Goal: Communication & Community: Participate in discussion

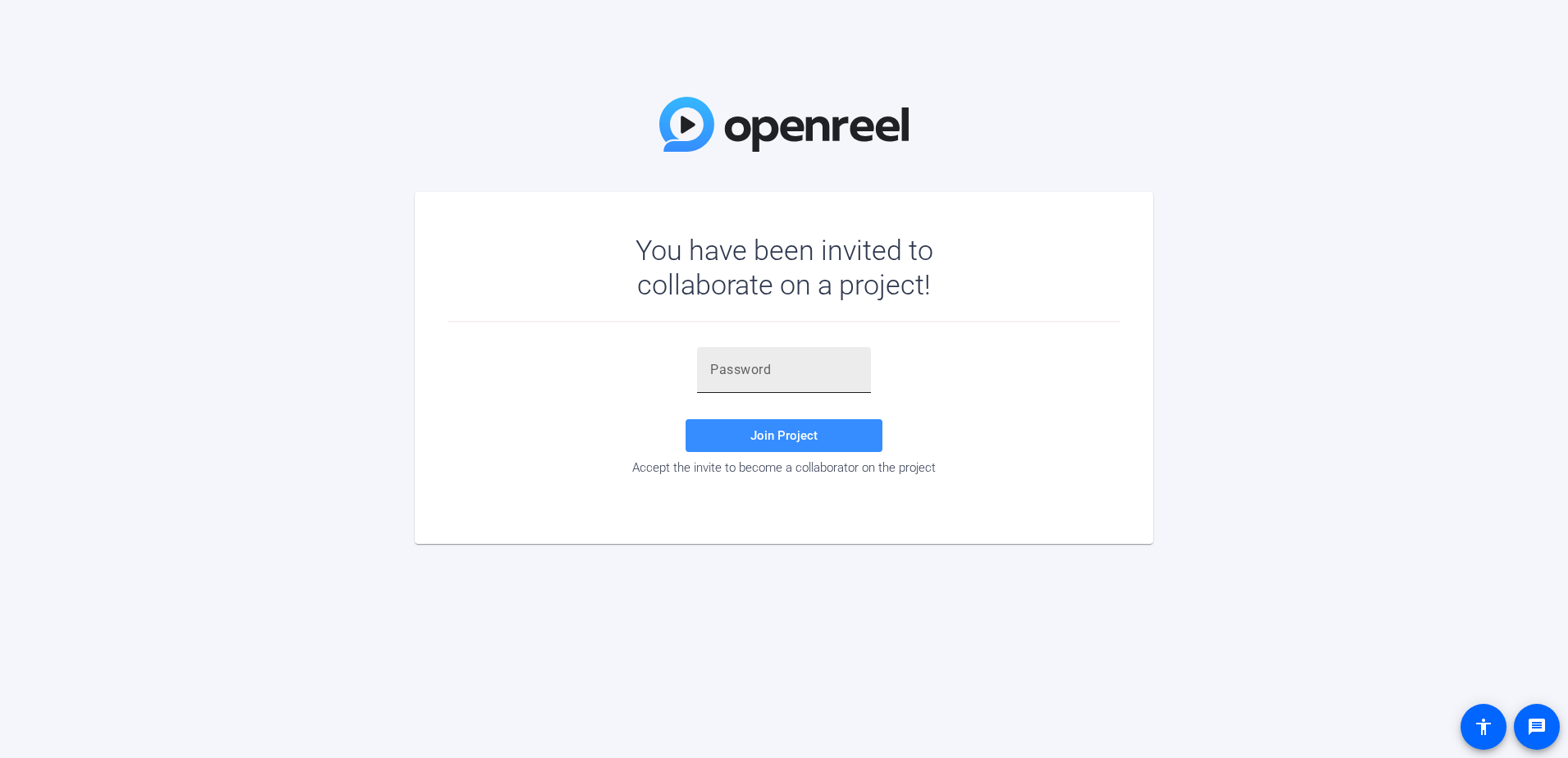
click at [764, 366] on input "text" at bounding box center [784, 370] width 148 height 20
paste input "]GspO6"
click at [754, 443] on span "Join Project" at bounding box center [784, 436] width 68 height 15
click at [713, 365] on input "]GspO6" at bounding box center [784, 370] width 148 height 20
type input "GspO6"
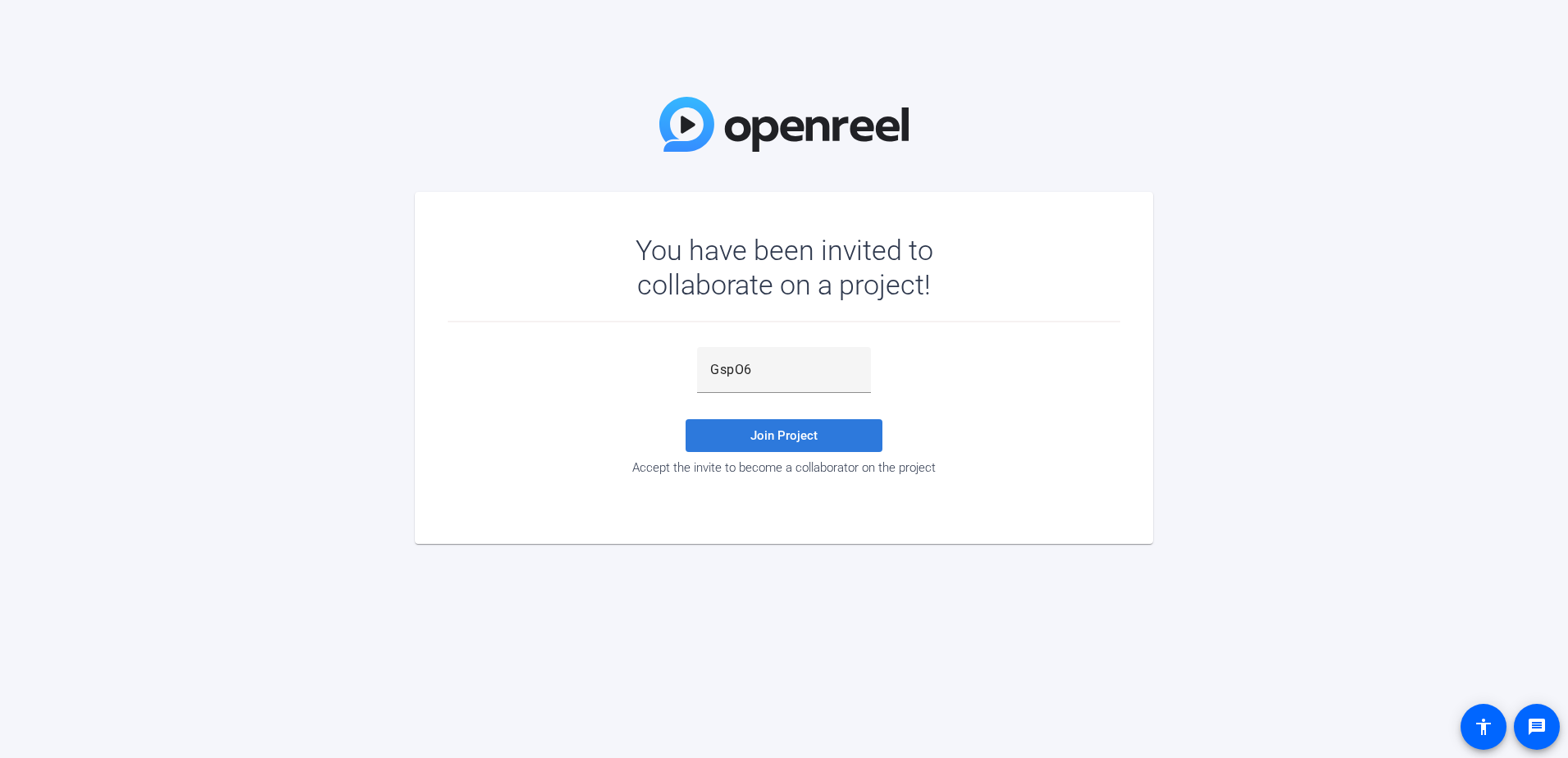
click at [784, 436] on span "Join Project" at bounding box center [784, 436] width 68 height 15
click at [770, 366] on input "GspO6" at bounding box center [784, 370] width 148 height 20
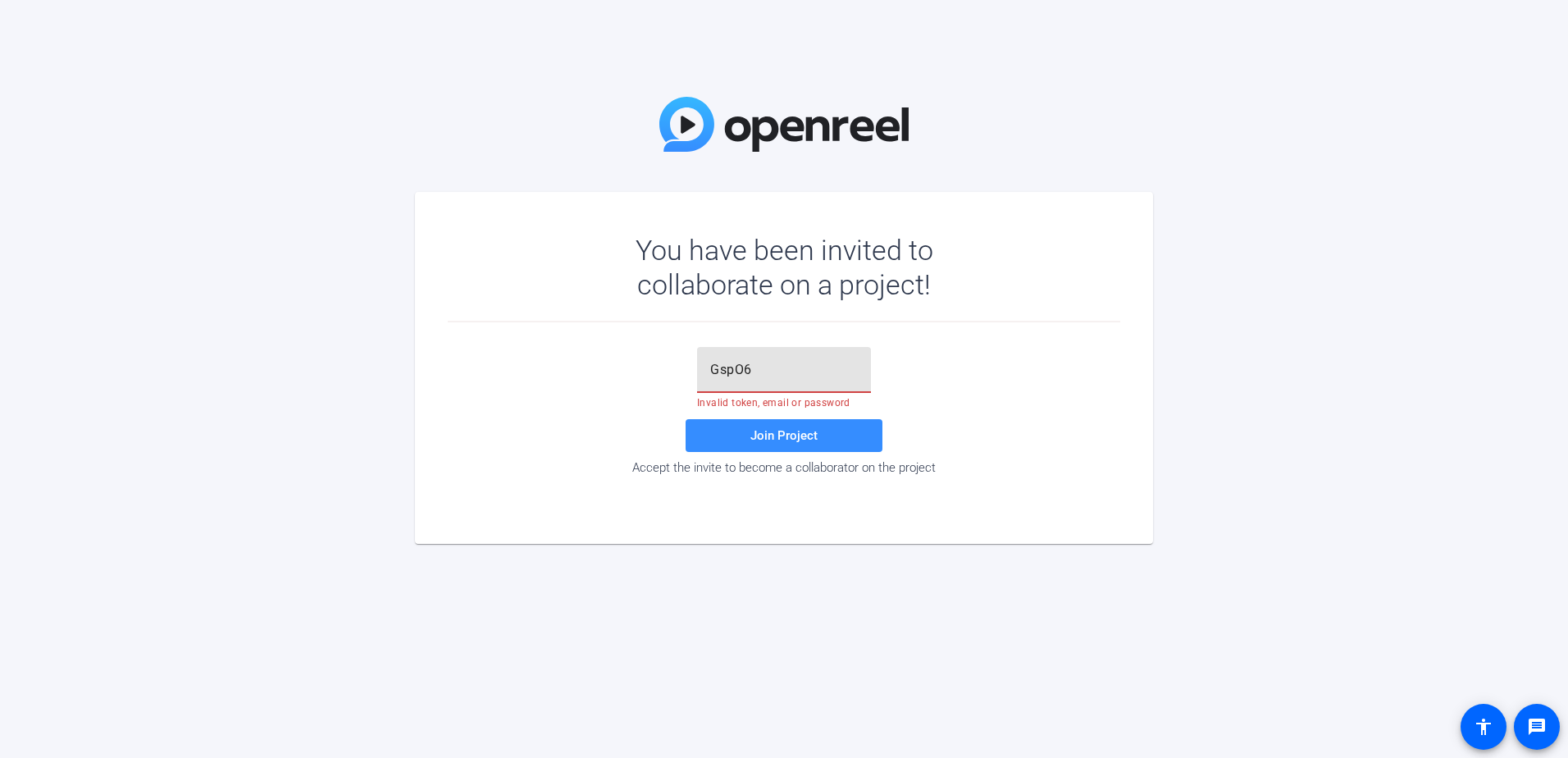
drag, startPoint x: 788, startPoint y: 374, endPoint x: 636, endPoint y: 341, distance: 155.5
click at [636, 341] on div "GspO6 Invalid token, email or password Join Project Accept the invite to become…" at bounding box center [784, 412] width 673 height 180
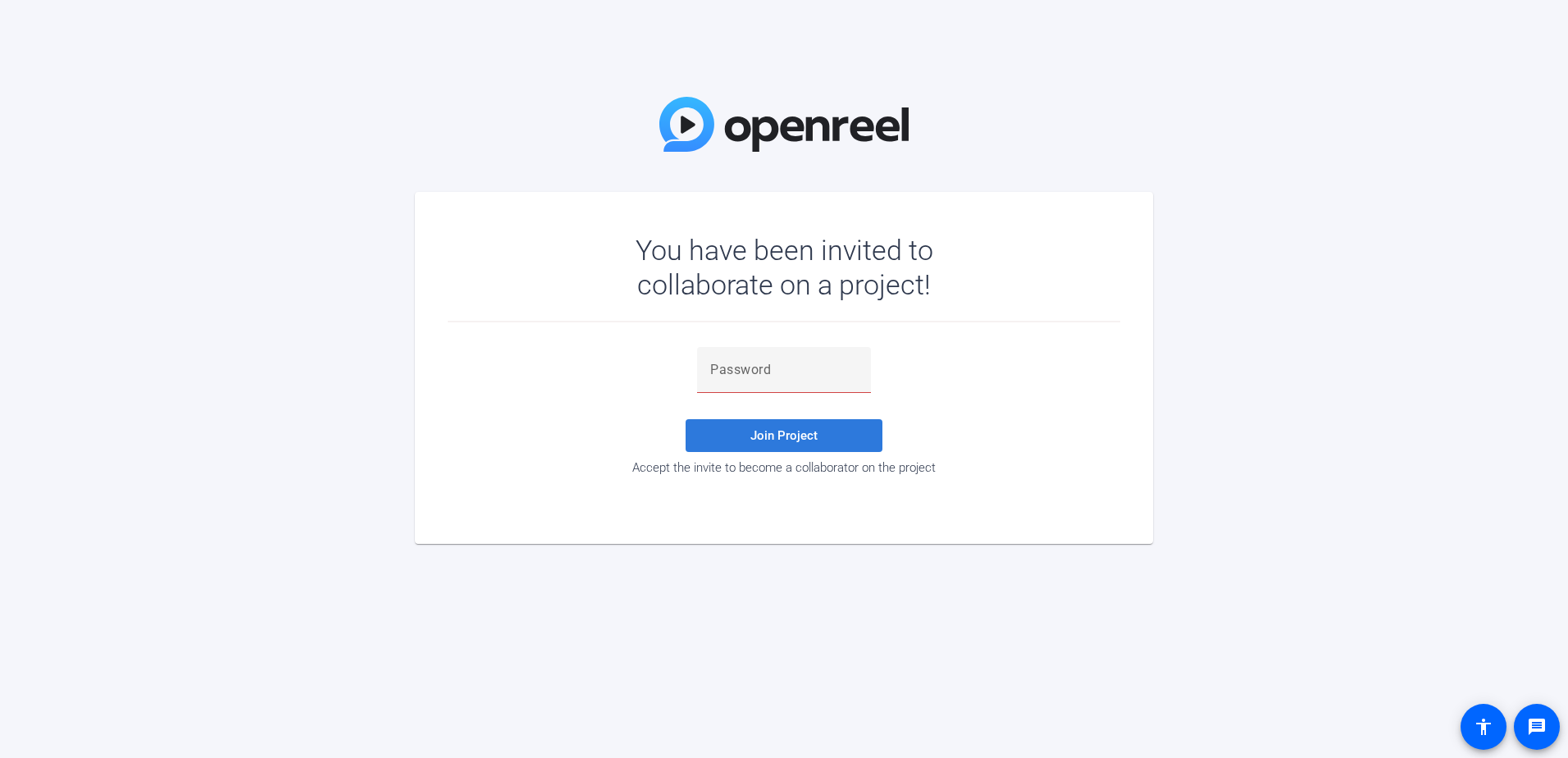
click at [784, 431] on span "Join Project" at bounding box center [784, 436] width 68 height 15
click at [771, 440] on span "Join Project" at bounding box center [784, 436] width 68 height 15
click at [728, 372] on input "text" at bounding box center [784, 370] width 148 height 20
paste input "]GspO6"
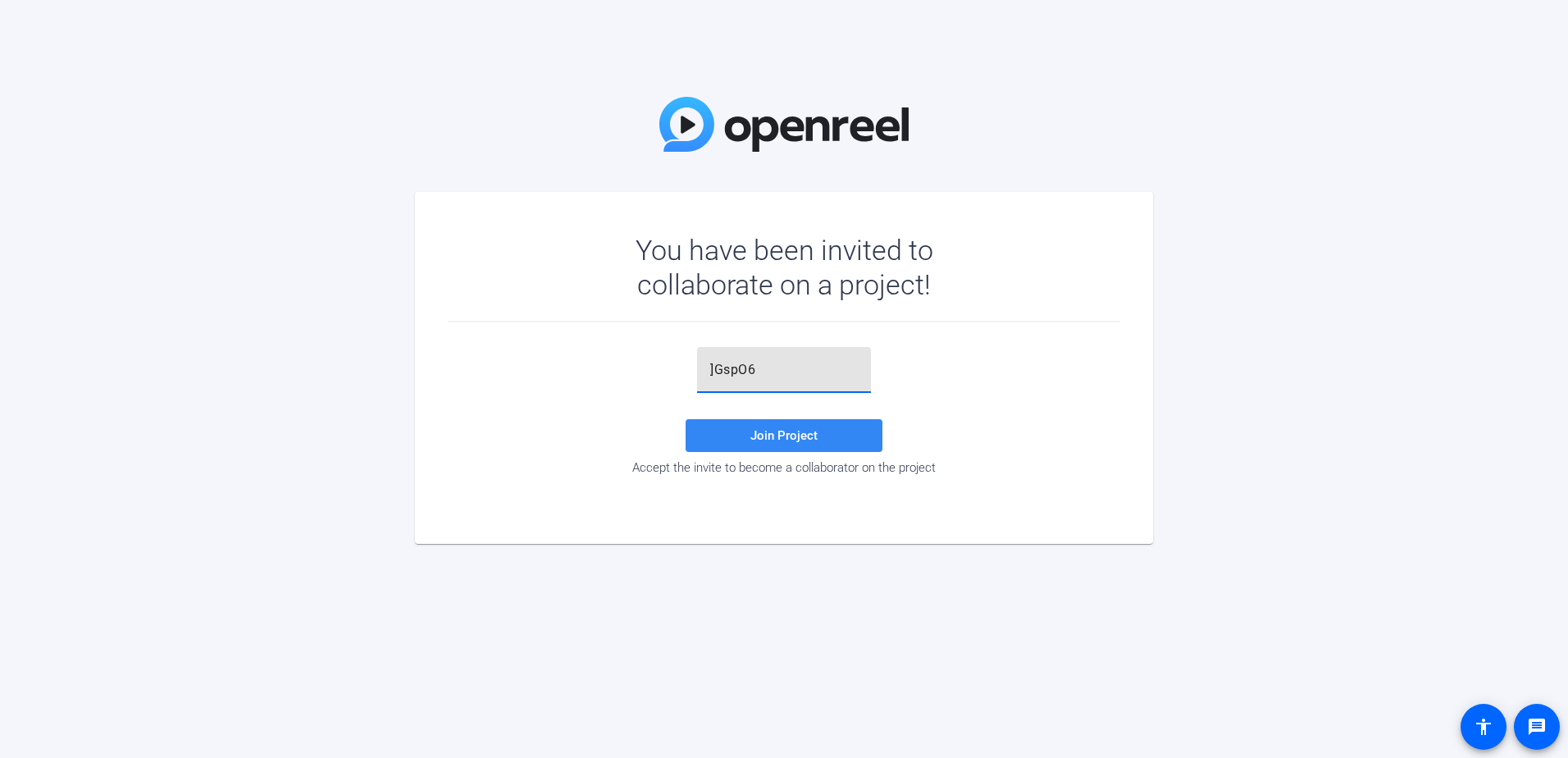
type input "]GspO6"
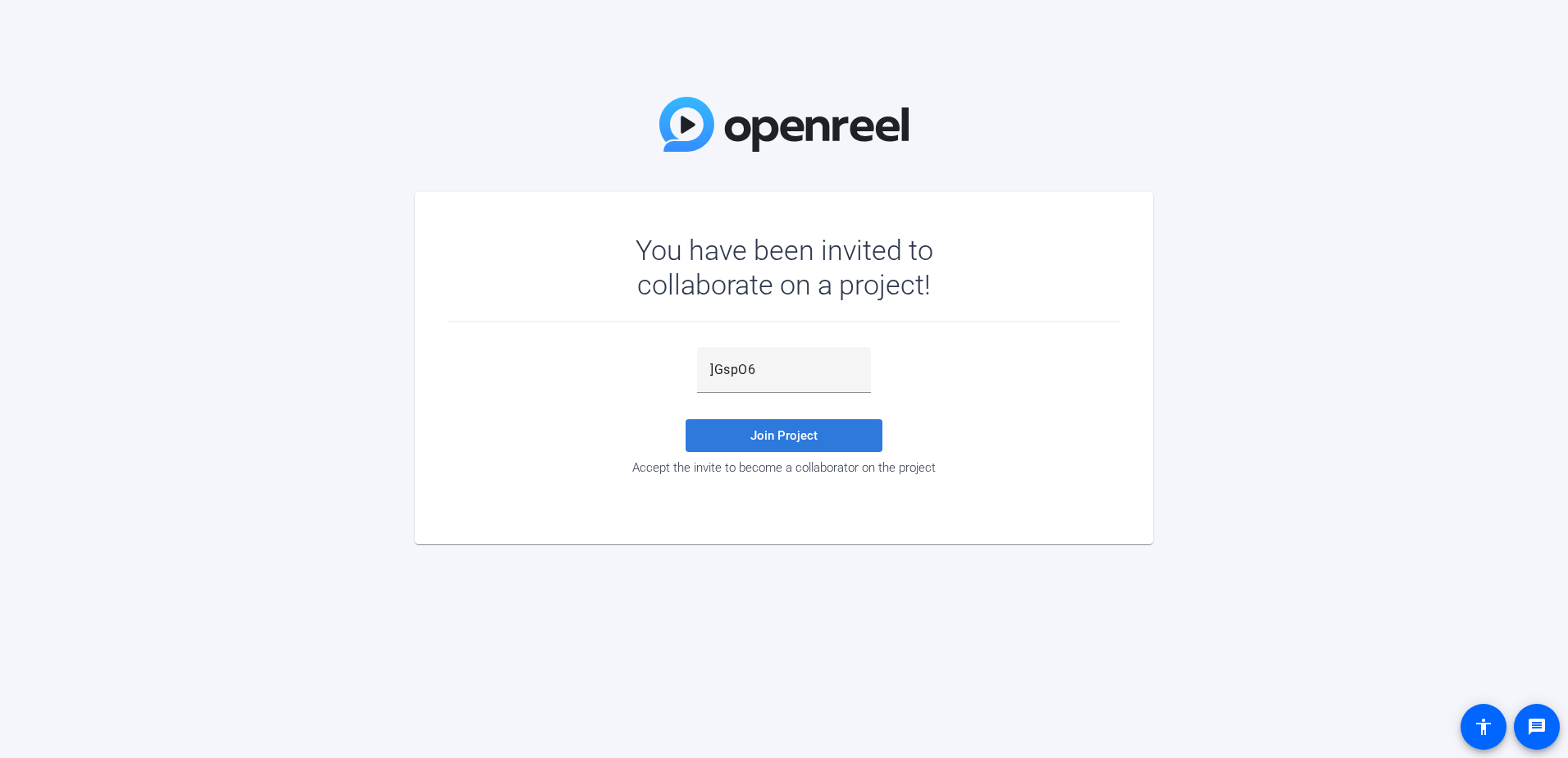
click at [790, 437] on span "Join Project" at bounding box center [784, 436] width 68 height 15
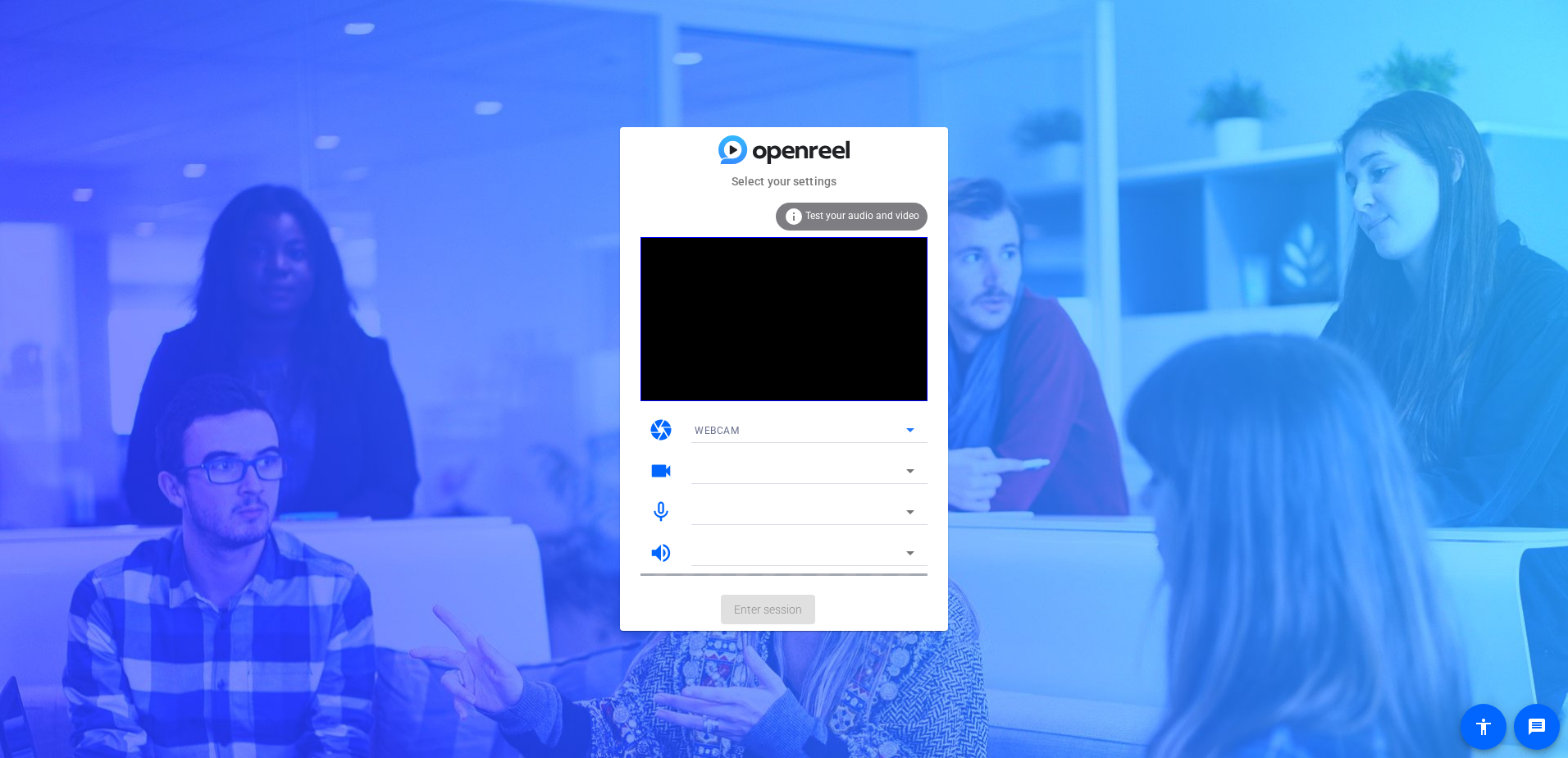
click at [785, 425] on div "WEBCAM" at bounding box center [800, 431] width 211 height 21
click at [721, 481] on span "DESKTOP" at bounding box center [717, 489] width 46 height 20
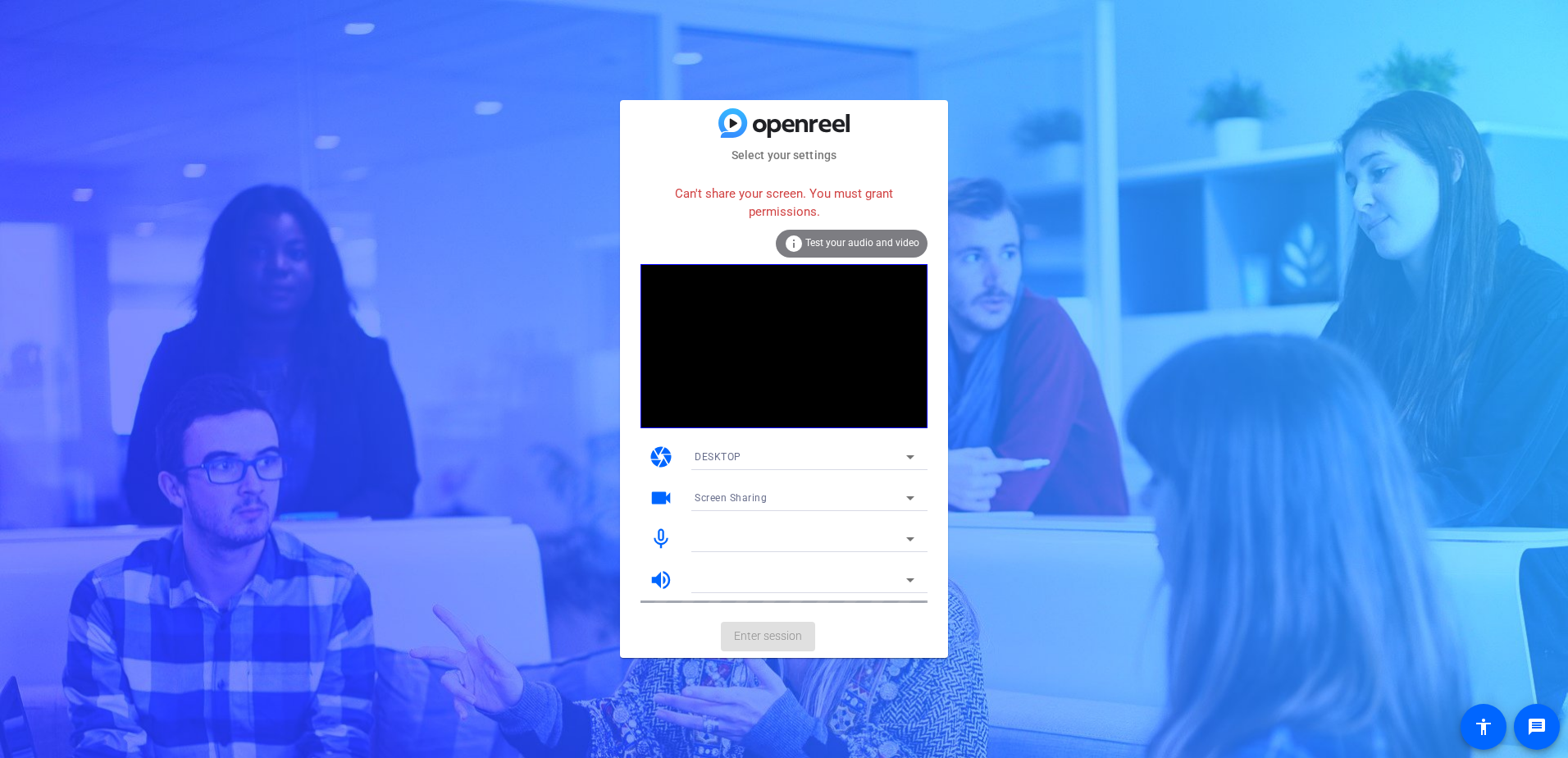
click at [739, 457] on span "DESKTOP" at bounding box center [718, 457] width 47 height 11
click at [718, 483] on span "WEBCAM" at bounding box center [716, 489] width 43 height 20
click at [741, 502] on div at bounding box center [800, 498] width 211 height 20
click at [909, 496] on icon at bounding box center [910, 498] width 20 height 20
click at [827, 237] on span "Test your audio and video" at bounding box center [862, 243] width 114 height 11
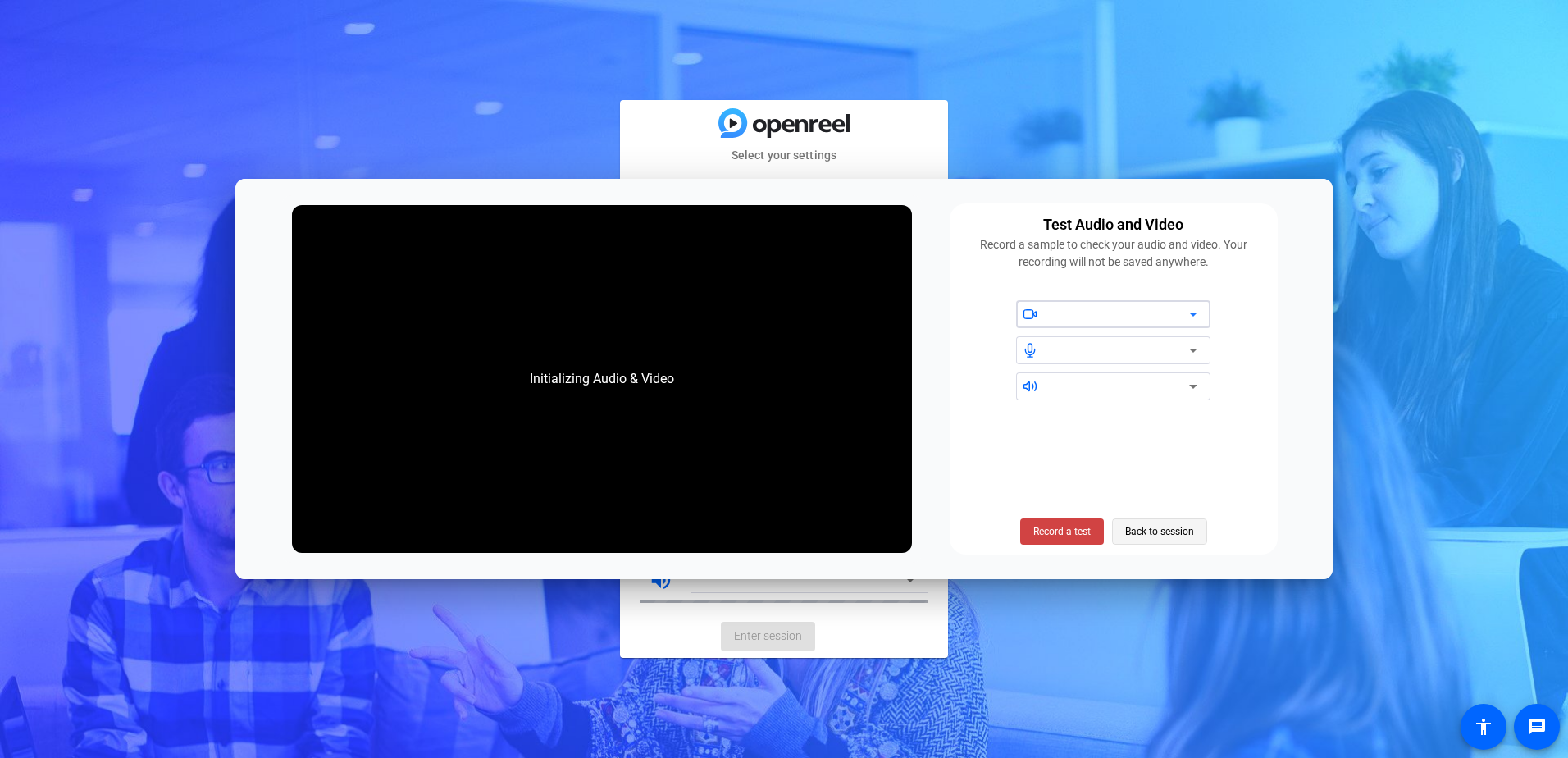
click at [1151, 528] on span "Back to session" at bounding box center [1160, 532] width 69 height 31
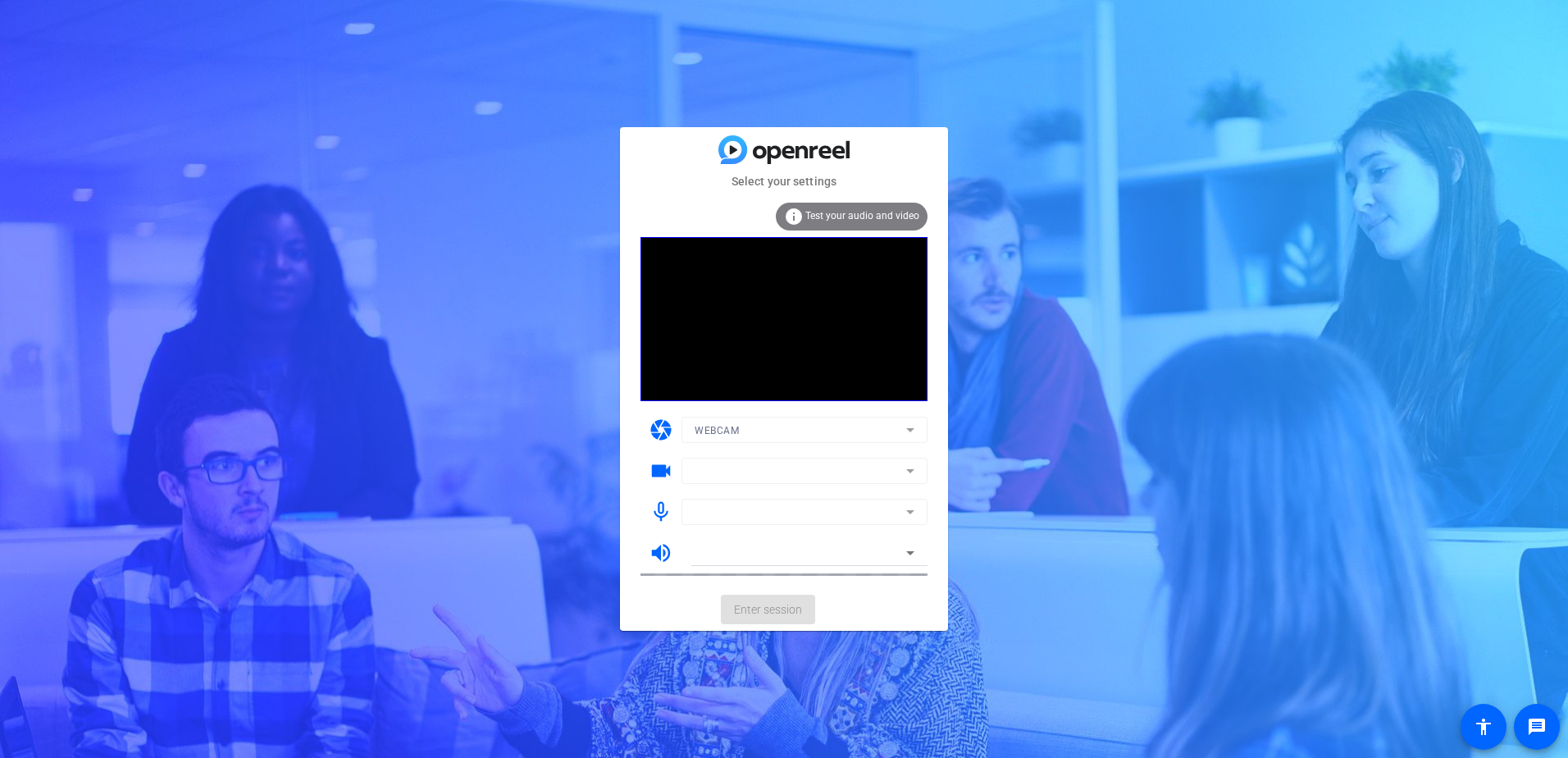
click at [907, 473] on mat-form-field at bounding box center [804, 471] width 246 height 26
click at [912, 513] on mat-form-field at bounding box center [804, 512] width 246 height 26
click at [907, 554] on icon at bounding box center [910, 553] width 20 height 20
click at [746, 432] on mat-form-field "WEBCAM" at bounding box center [804, 430] width 246 height 26
click at [910, 431] on mat-form-field "WEBCAM" at bounding box center [804, 430] width 246 height 26
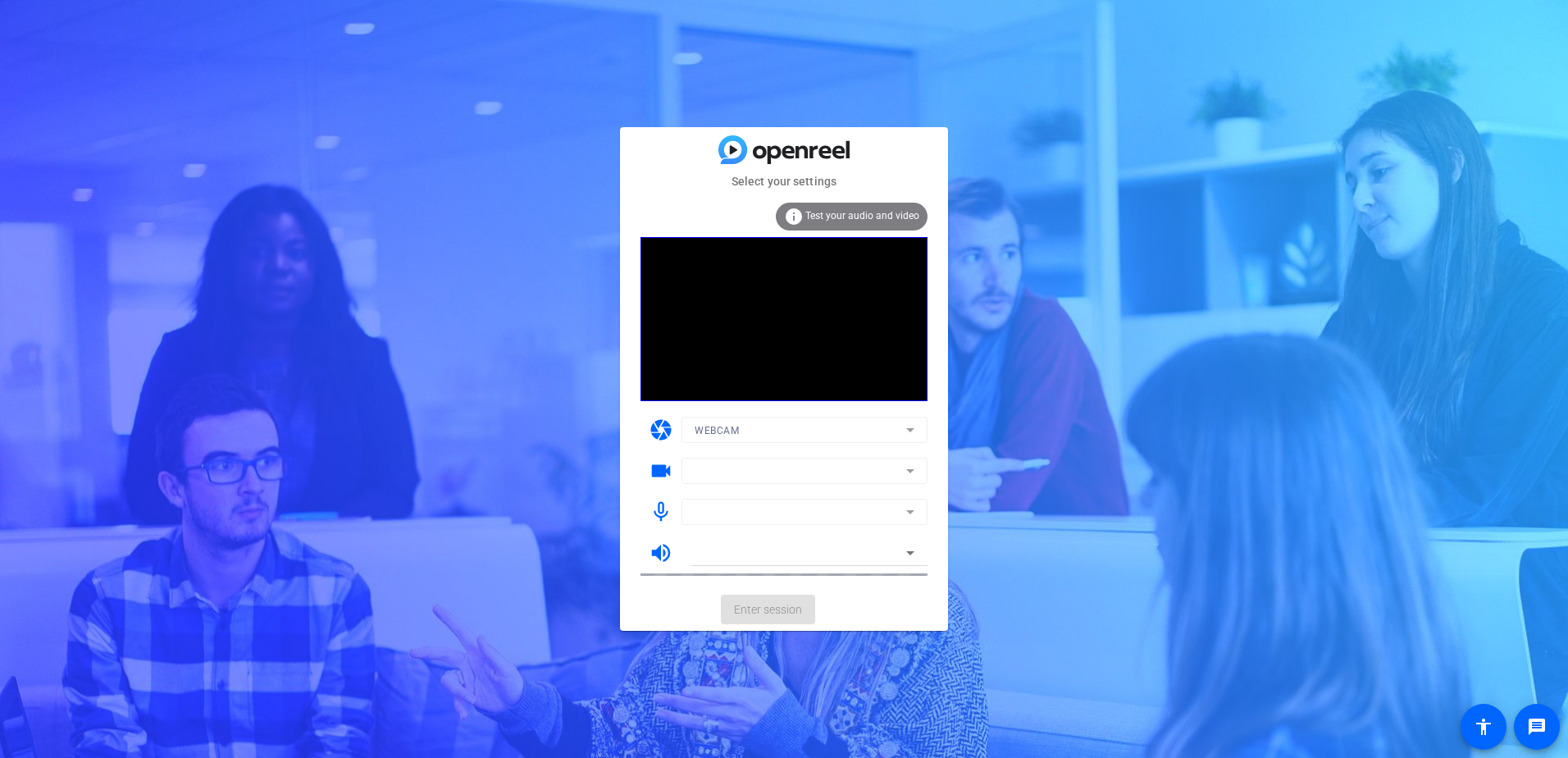
click at [652, 186] on mat-card-subtitle "Select your settings" at bounding box center [784, 181] width 328 height 18
click at [140, 64] on div "Select your settings info Test your audio and video camera WEBCAM videocam mic_…" at bounding box center [784, 379] width 1568 height 758
click at [826, 213] on span "Test your audio and video" at bounding box center [862, 216] width 114 height 11
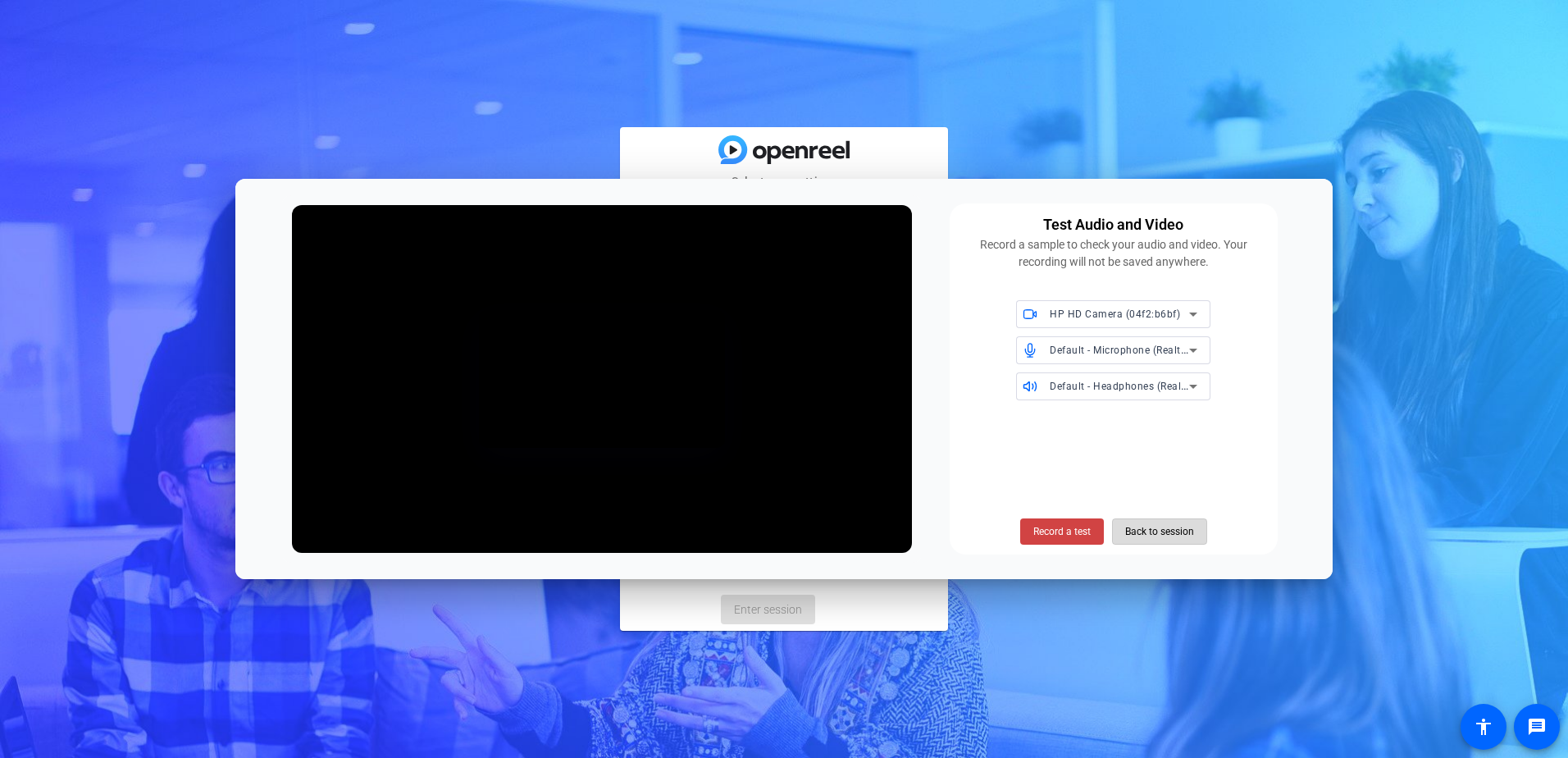
click at [1163, 526] on span "Back to session" at bounding box center [1160, 532] width 69 height 31
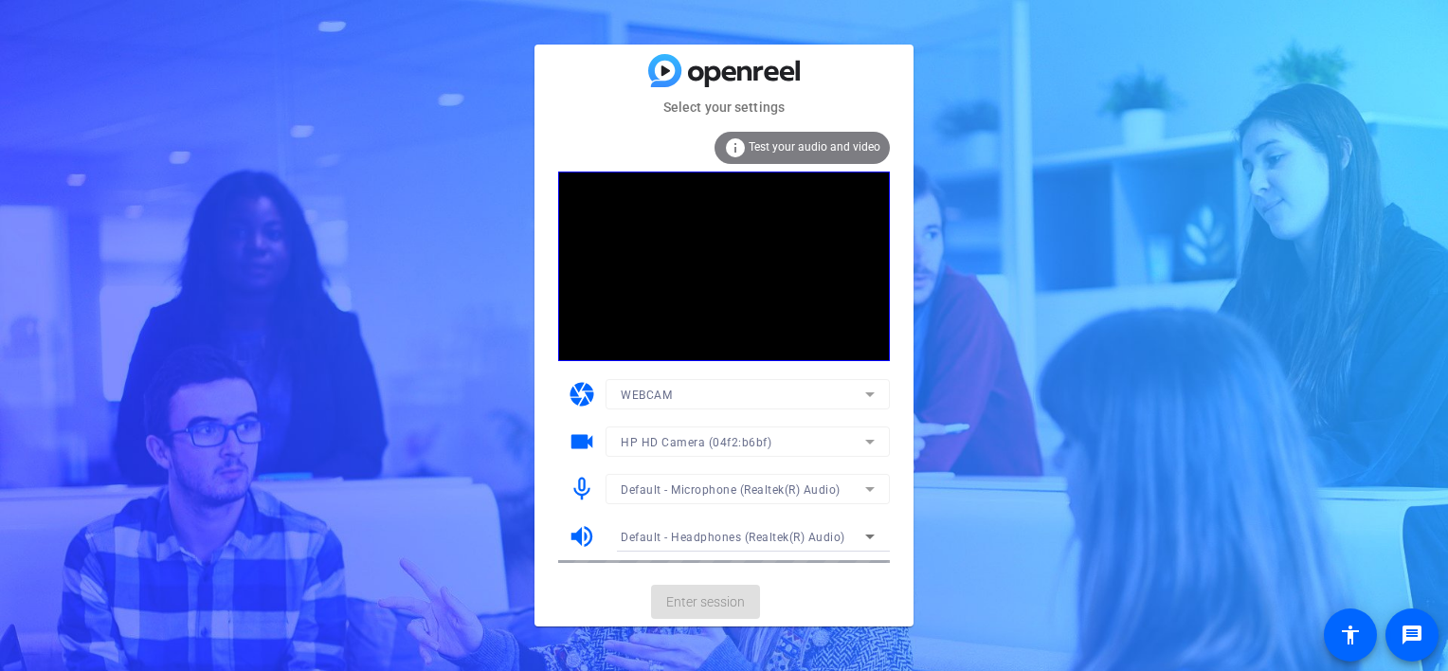
click at [864, 398] on mat-form-field "WEBCAM" at bounding box center [747, 394] width 284 height 30
click at [868, 442] on mat-form-field "HP HD Camera (04f2:b6bf)" at bounding box center [747, 441] width 284 height 30
click at [648, 436] on mat-form-field "HP HD Camera (04f2:b6bf)" at bounding box center [747, 441] width 284 height 30
click at [646, 384] on mat-form-field "WEBCAM" at bounding box center [747, 394] width 284 height 30
click at [673, 494] on mat-form-field "Default - Microphone (Realtek(R) Audio)" at bounding box center [747, 489] width 284 height 30
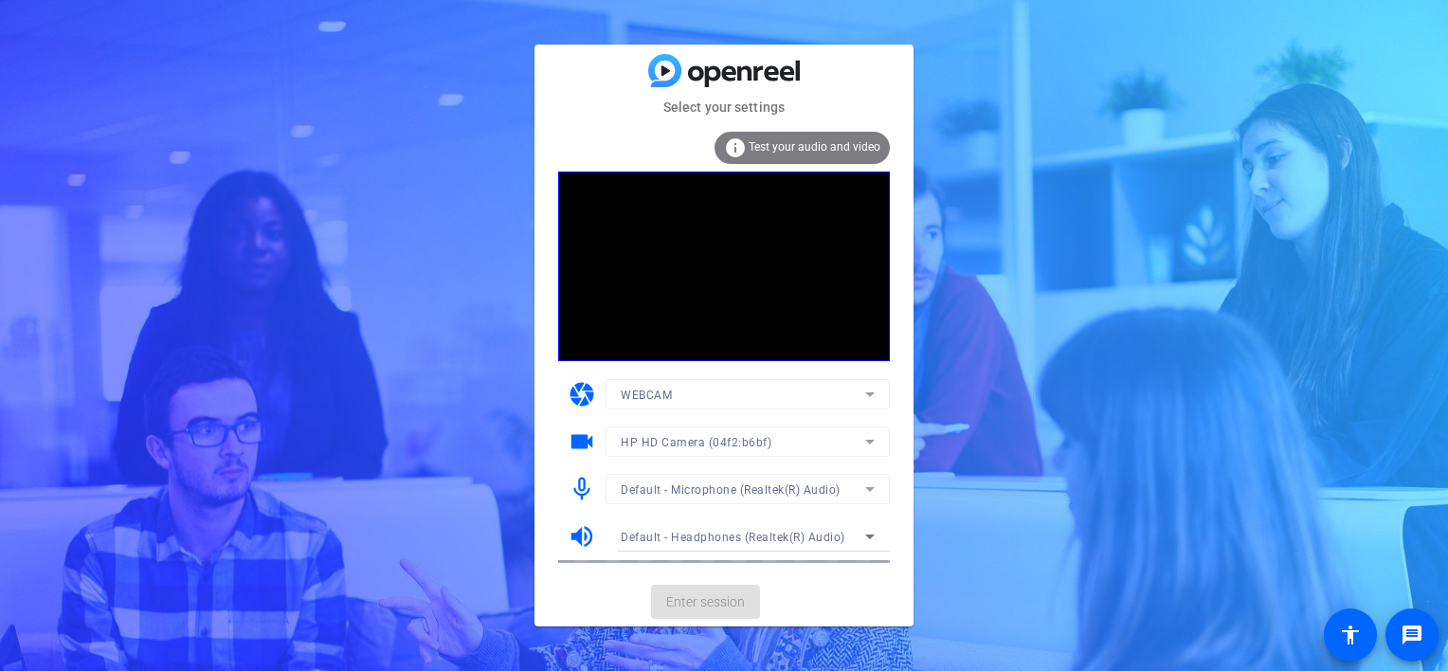
click at [681, 537] on span "Default - Headphones (Realtek(R) Audio)" at bounding box center [733, 537] width 225 height 13
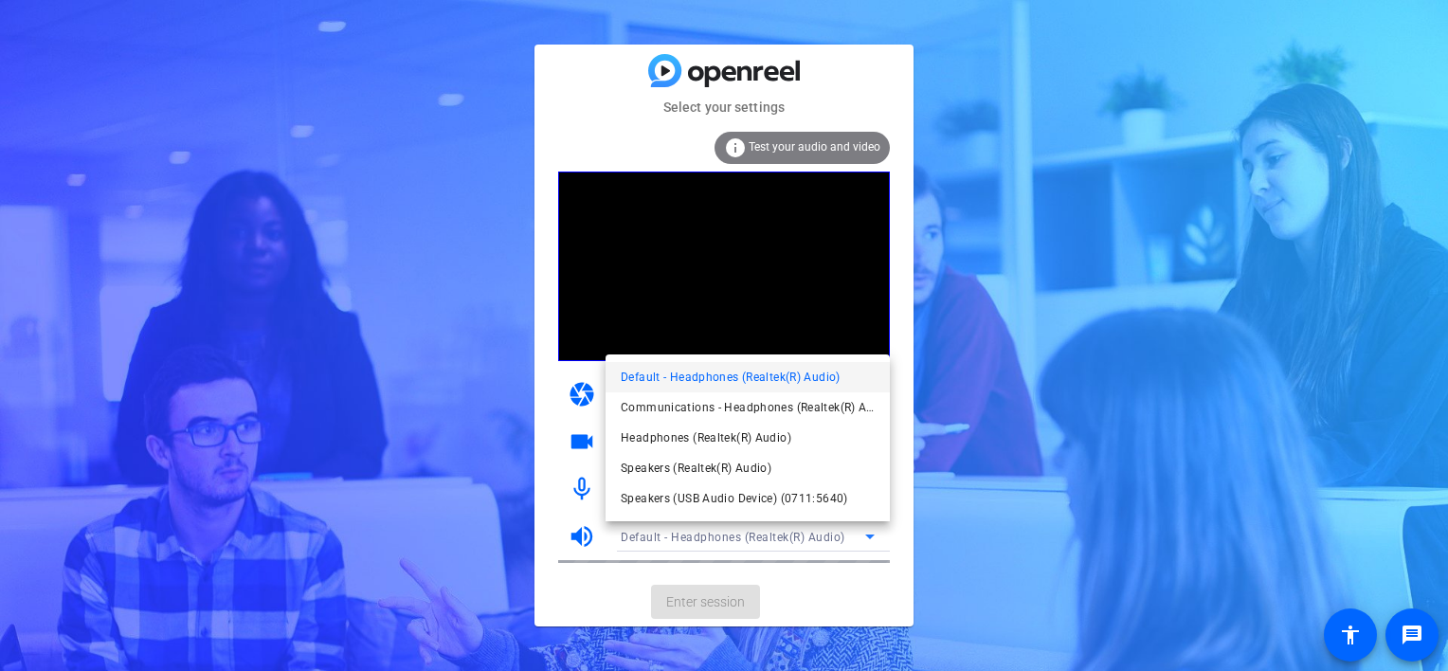
click at [681, 537] on div at bounding box center [724, 335] width 1448 height 671
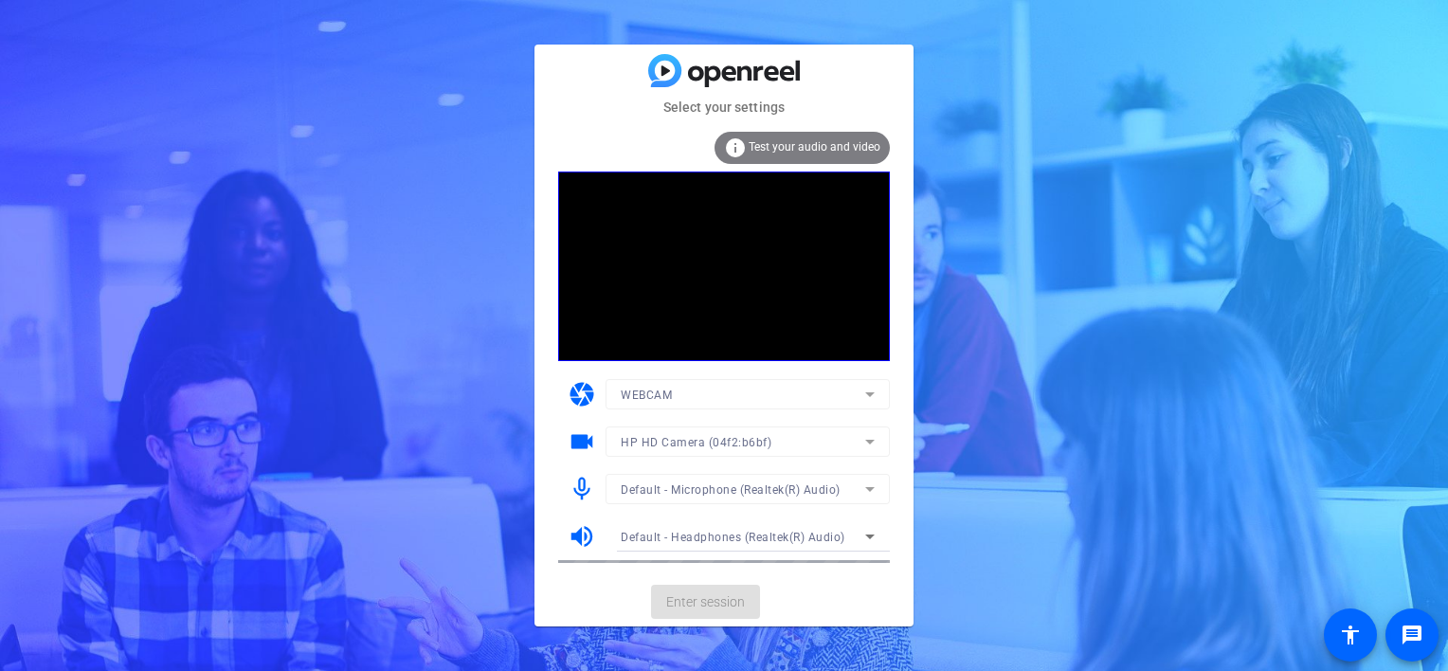
click at [581, 532] on mat-icon "volume_up" at bounding box center [582, 536] width 28 height 28
click at [868, 526] on icon at bounding box center [869, 536] width 23 height 23
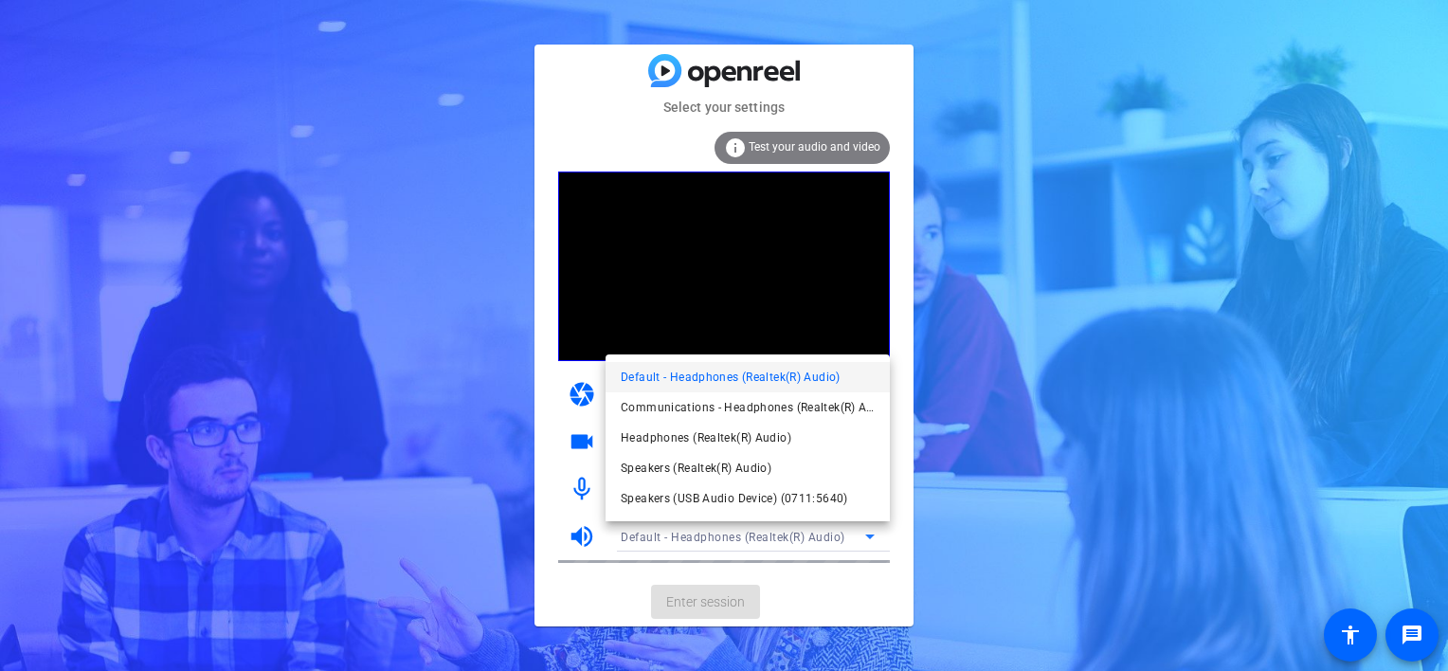
click at [868, 526] on div at bounding box center [724, 335] width 1448 height 671
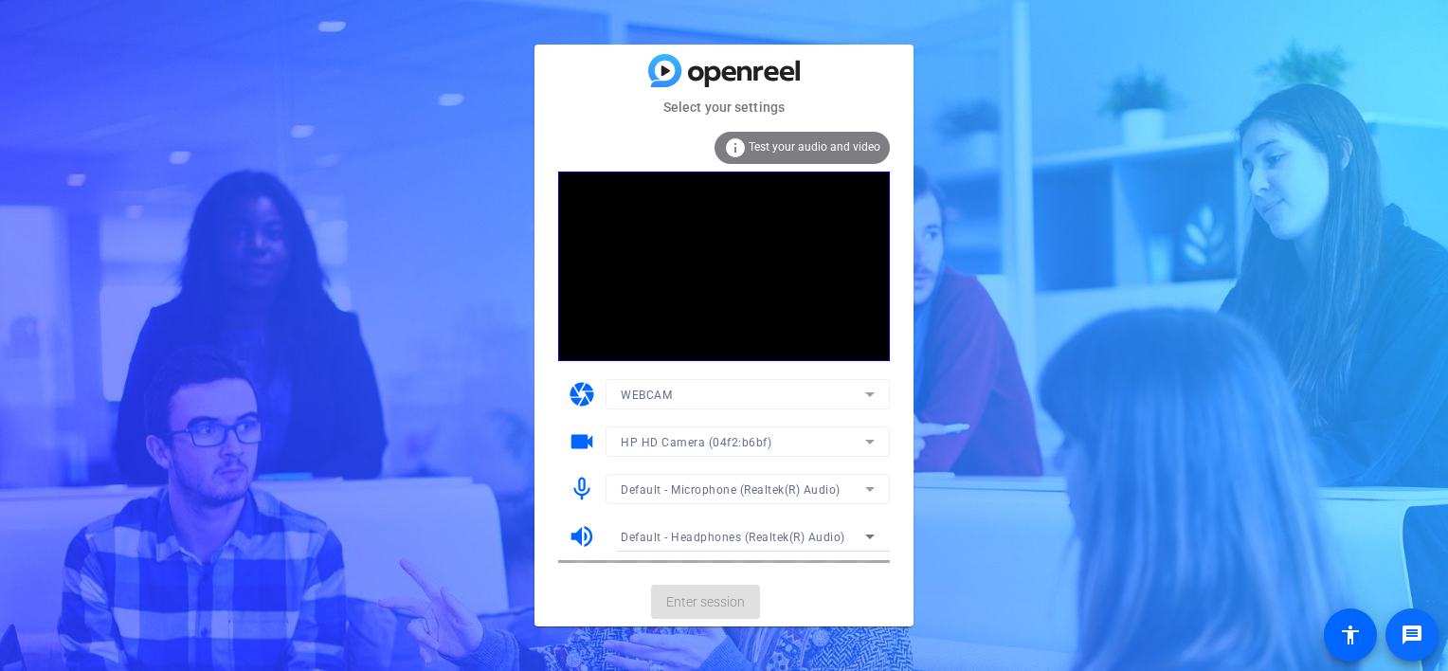
click at [1406, 633] on mat-icon "message" at bounding box center [1411, 634] width 23 height 23
click at [602, 110] on mat-card-subtitle "Select your settings" at bounding box center [723, 107] width 379 height 21
click at [595, 596] on mat-card-actions "Enter session" at bounding box center [723, 601] width 379 height 49
click at [866, 443] on icon at bounding box center [869, 441] width 23 height 23
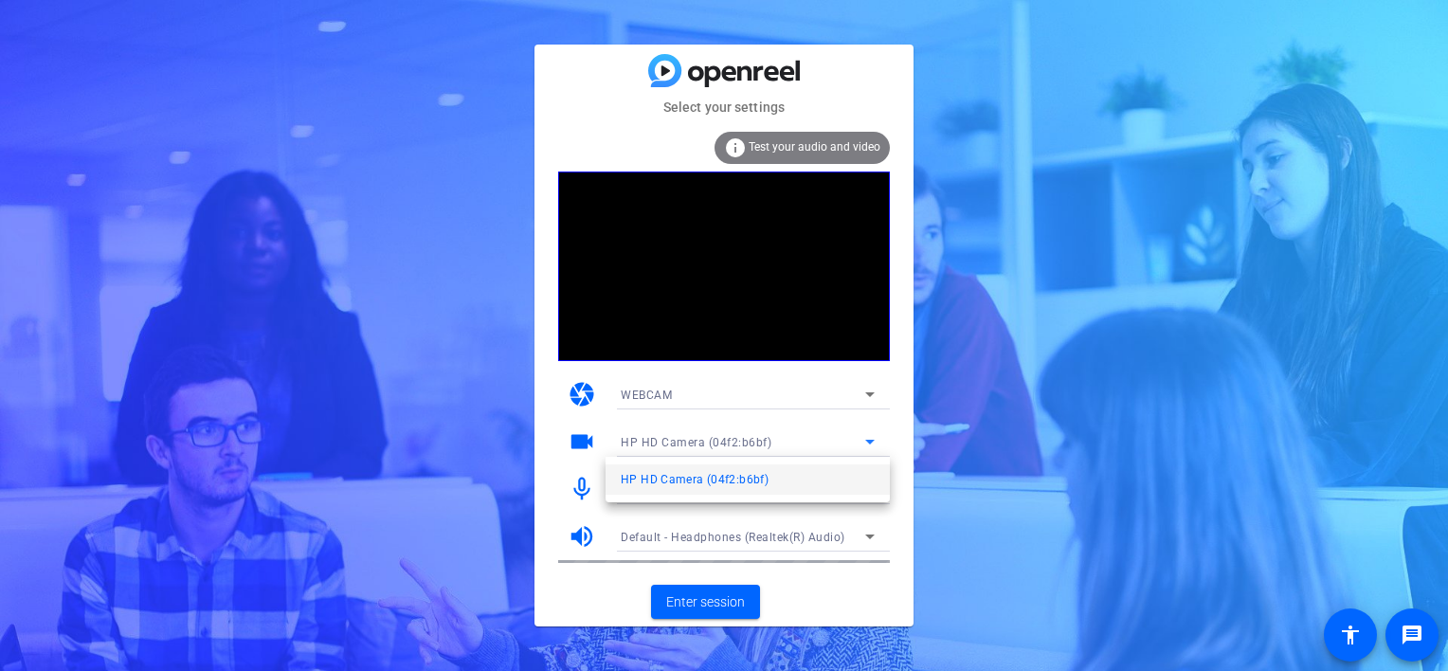
click at [550, 393] on div at bounding box center [724, 335] width 1448 height 671
click at [867, 394] on icon at bounding box center [869, 394] width 23 height 23
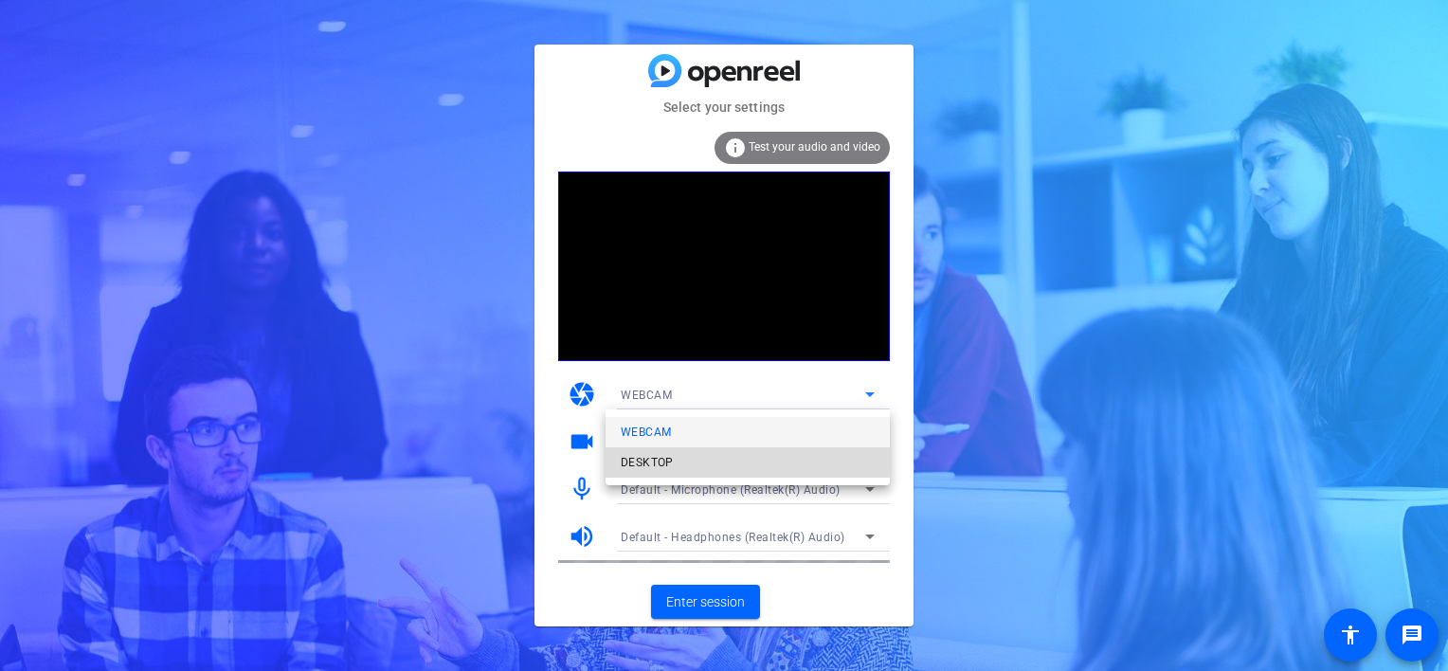
click at [661, 453] on span "DESKTOP" at bounding box center [647, 462] width 53 height 23
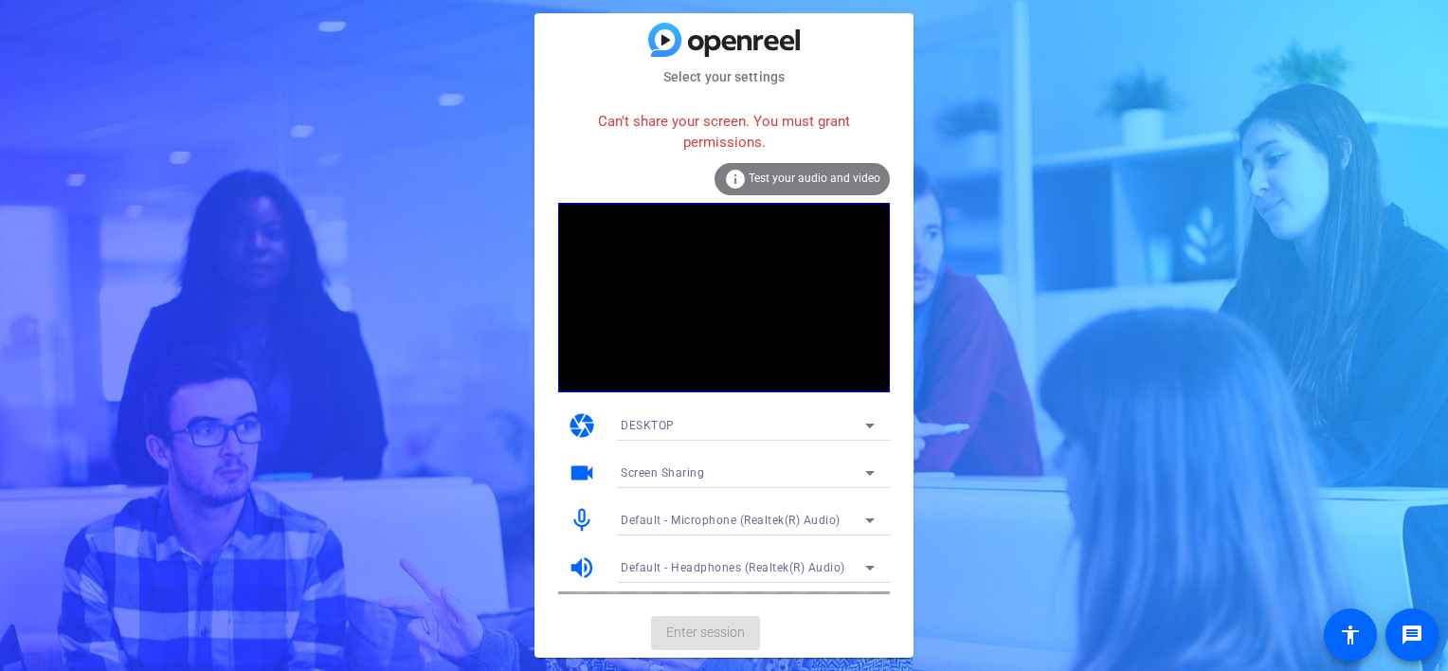
click at [669, 424] on span "DESKTOP" at bounding box center [648, 425] width 54 height 13
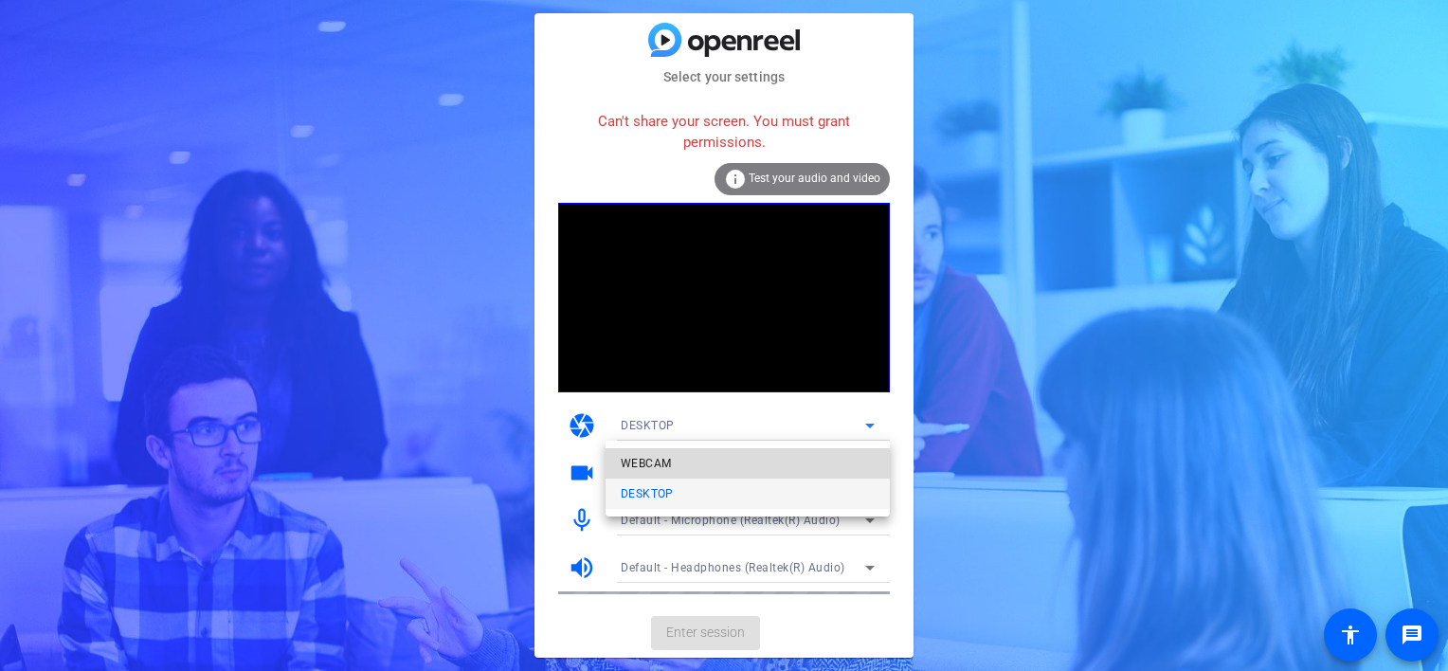
click at [656, 462] on span "WEBCAM" at bounding box center [646, 463] width 50 height 23
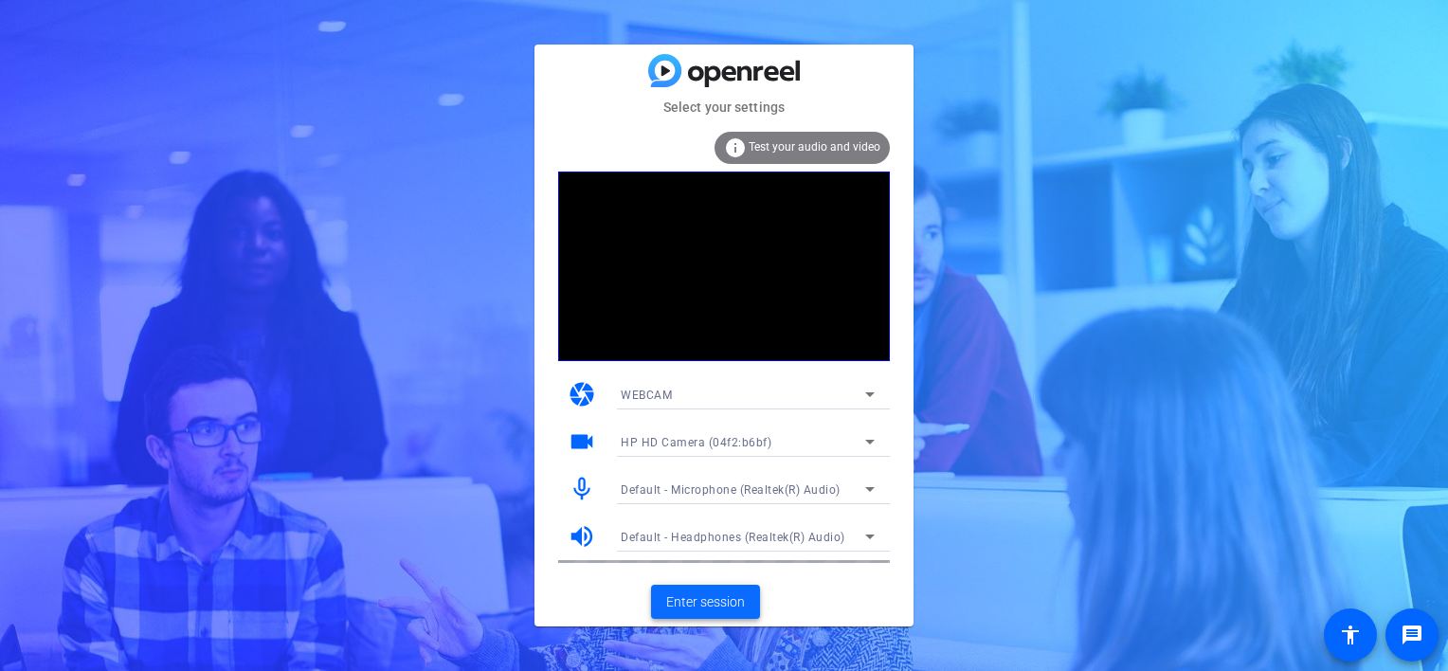
click at [707, 604] on span "Enter session" at bounding box center [705, 602] width 79 height 20
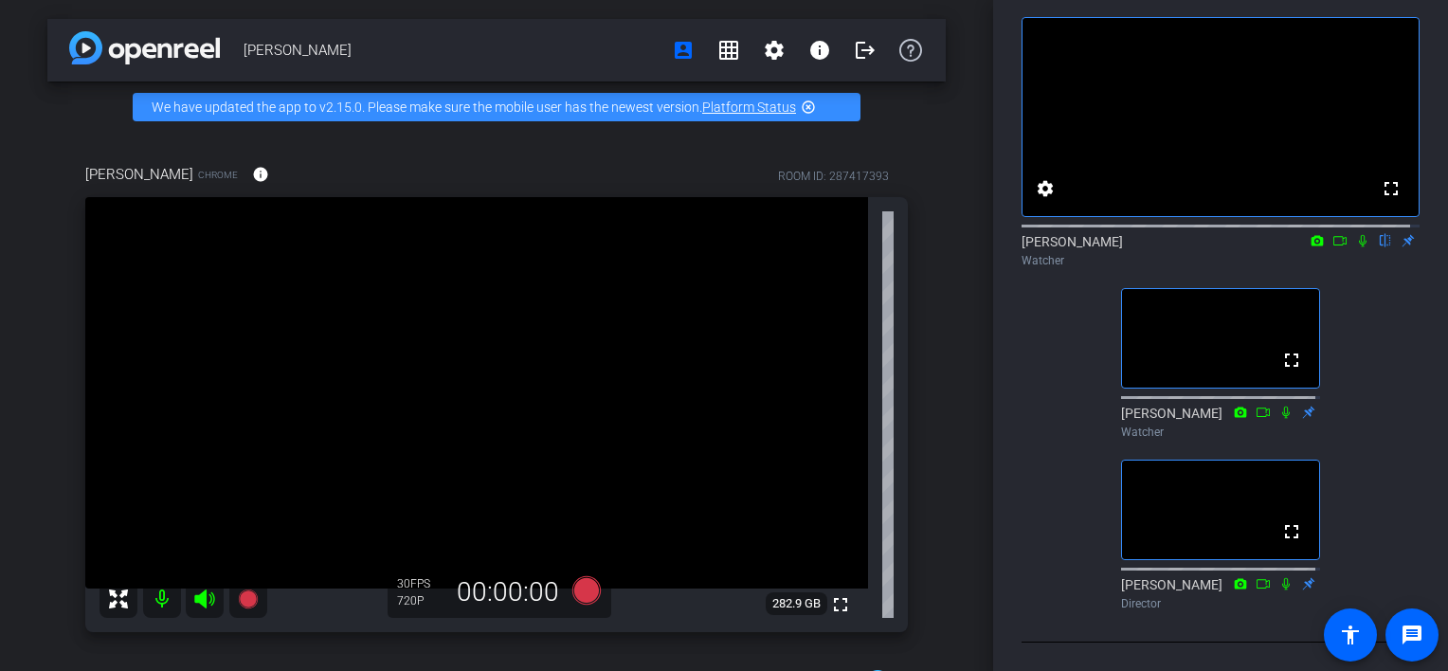
scroll to position [23, 0]
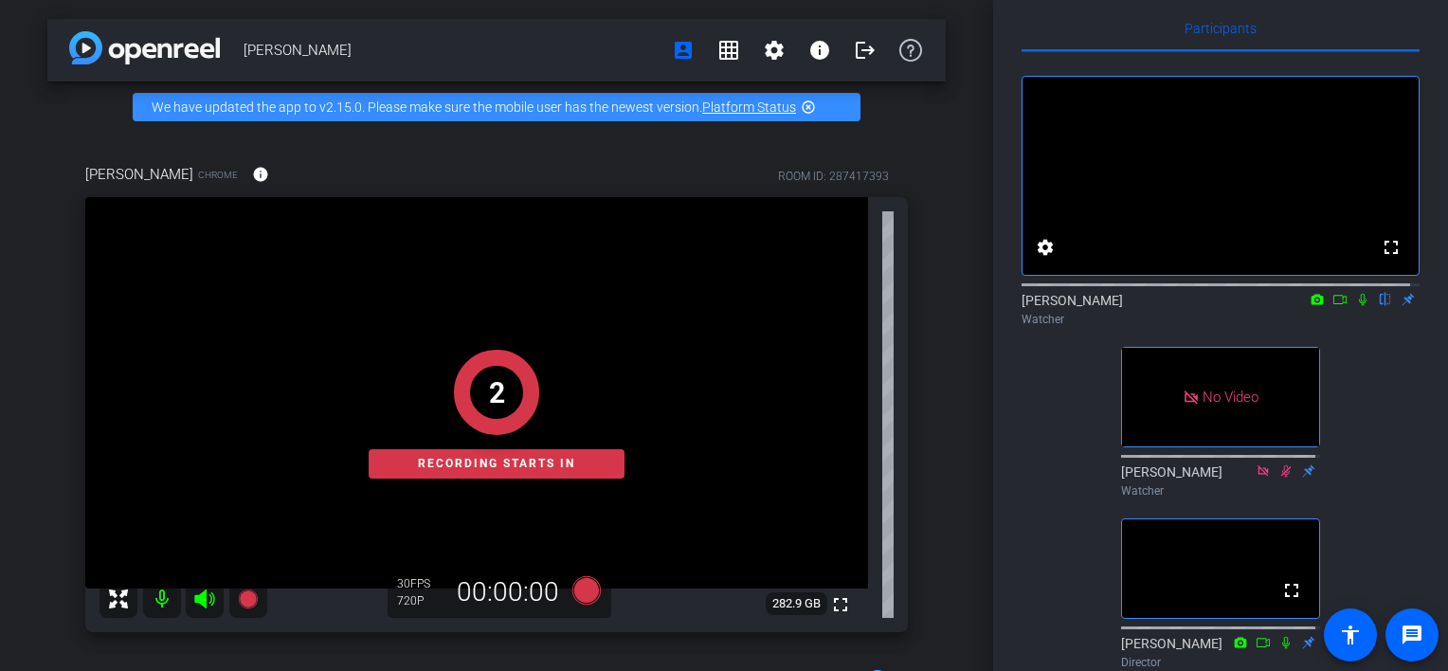
click at [1359, 306] on icon at bounding box center [1363, 300] width 8 height 12
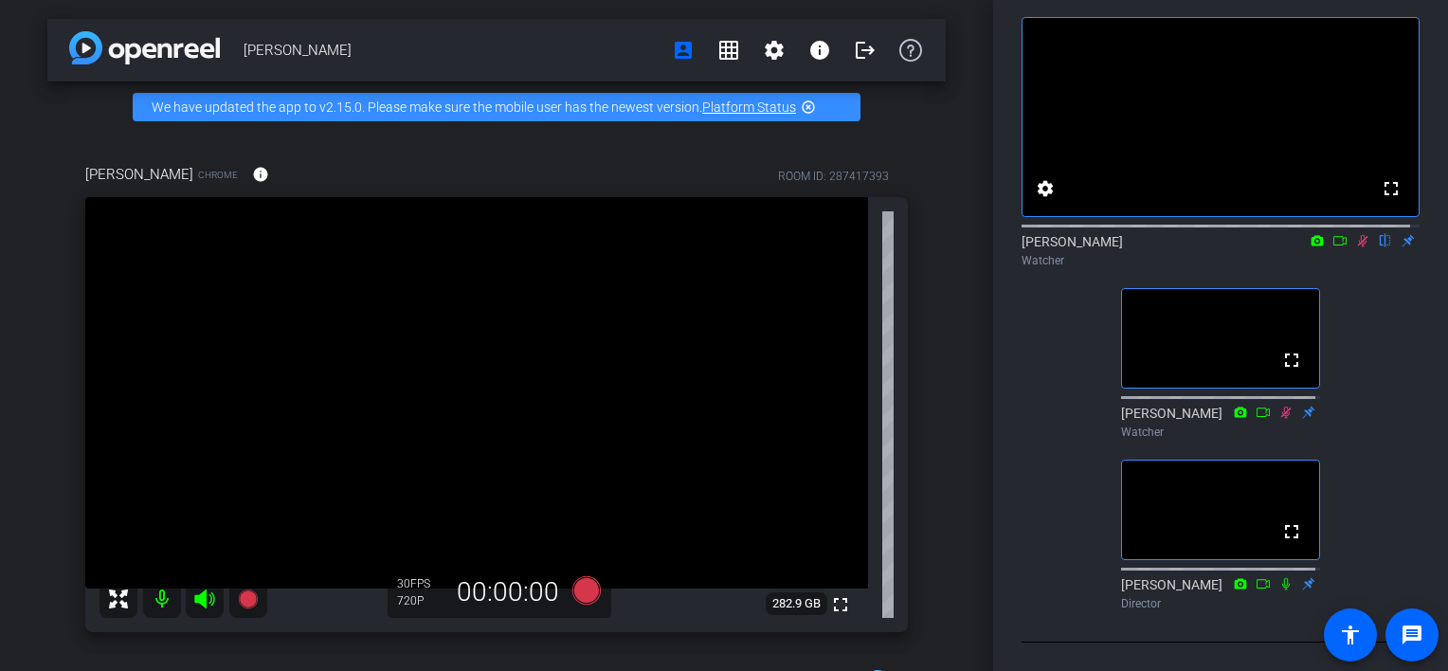
scroll to position [117, 0]
click at [717, 57] on mat-icon "grid_on" at bounding box center [728, 50] width 23 height 23
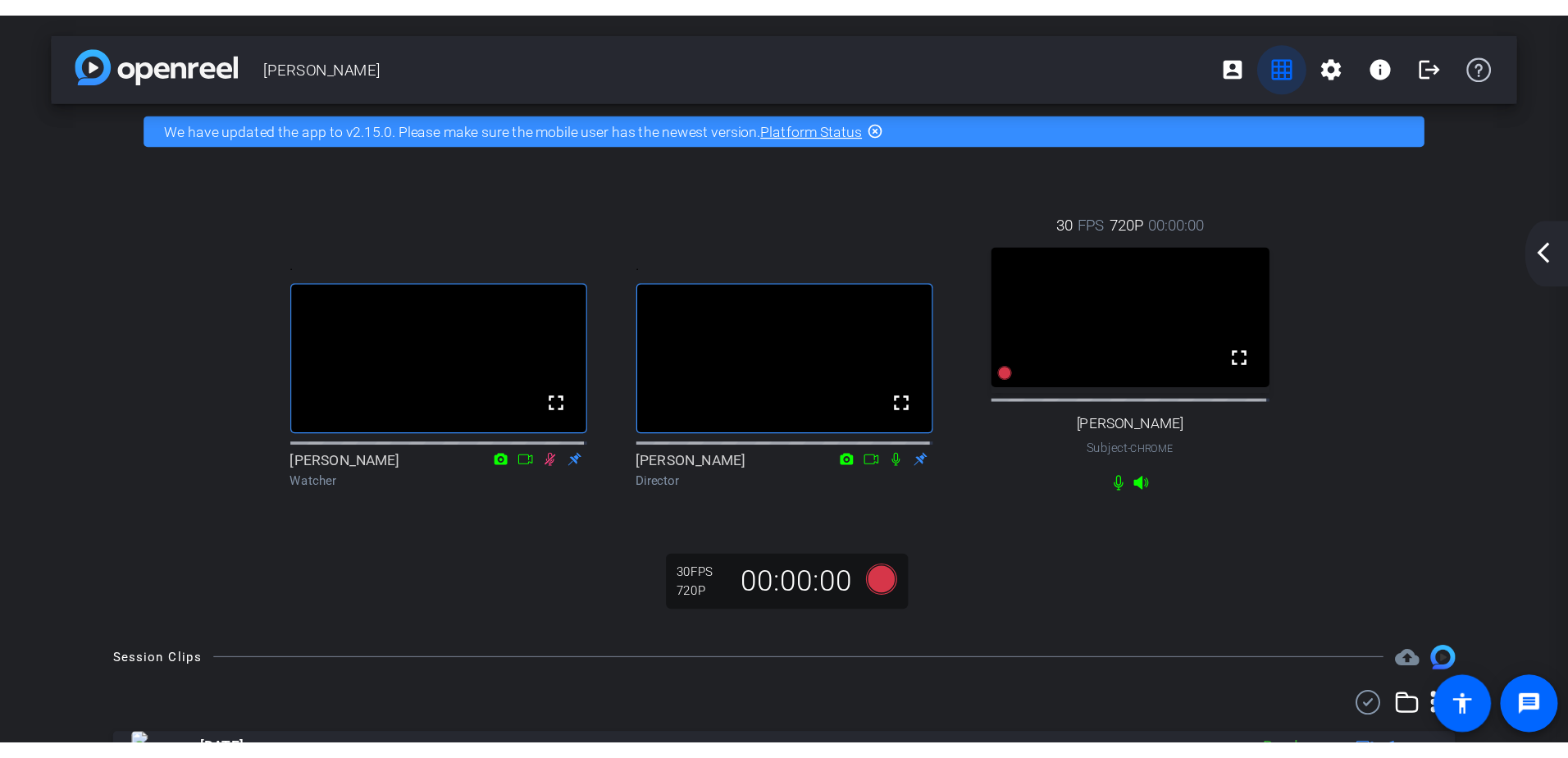
scroll to position [0, 0]
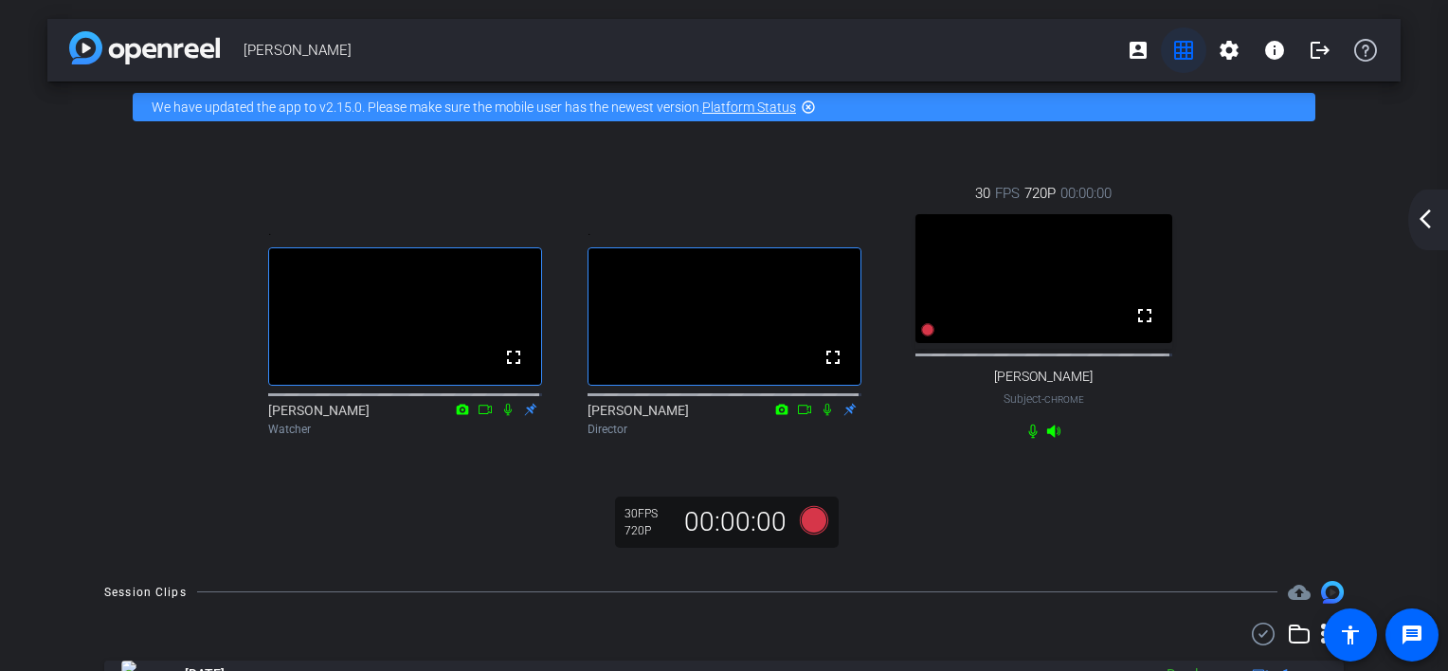
click at [1172, 49] on mat-icon "grid_on" at bounding box center [1183, 50] width 23 height 23
click at [1126, 49] on mat-icon "account_box" at bounding box center [1137, 50] width 23 height 23
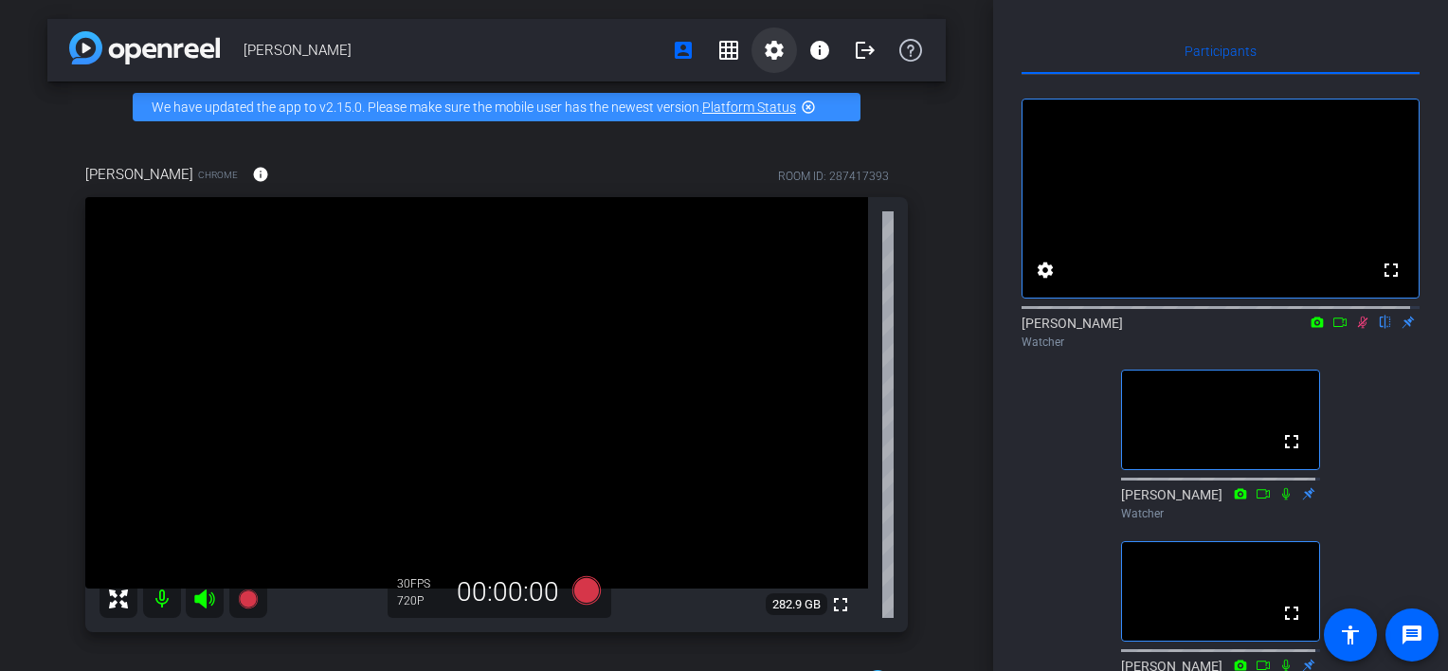
click at [763, 53] on mat-icon "settings" at bounding box center [774, 50] width 23 height 23
click at [621, 38] on div at bounding box center [724, 335] width 1448 height 671
click at [1358, 329] on icon at bounding box center [1363, 322] width 10 height 12
click at [1355, 329] on icon at bounding box center [1362, 321] width 15 height 13
click at [1357, 329] on icon at bounding box center [1362, 321] width 15 height 13
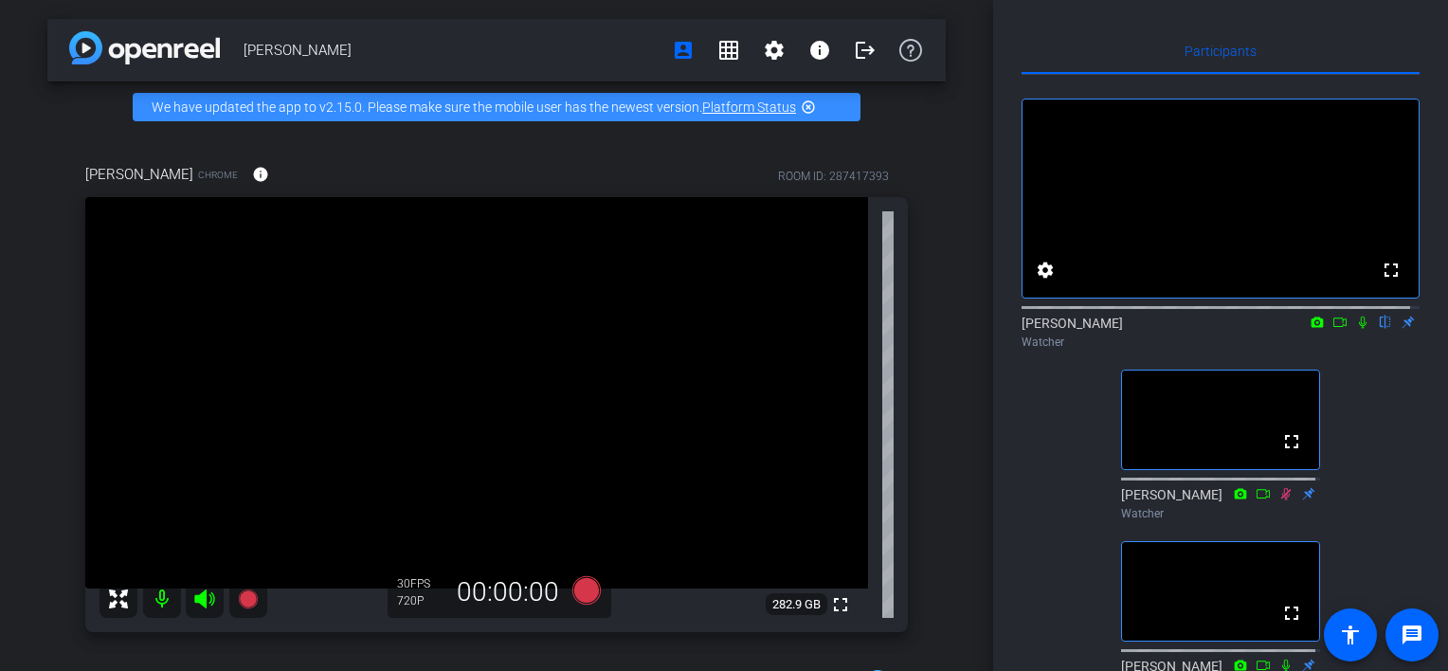
click at [1355, 329] on icon at bounding box center [1362, 321] width 15 height 13
click at [806, 106] on mat-icon "highlight_off" at bounding box center [808, 106] width 15 height 15
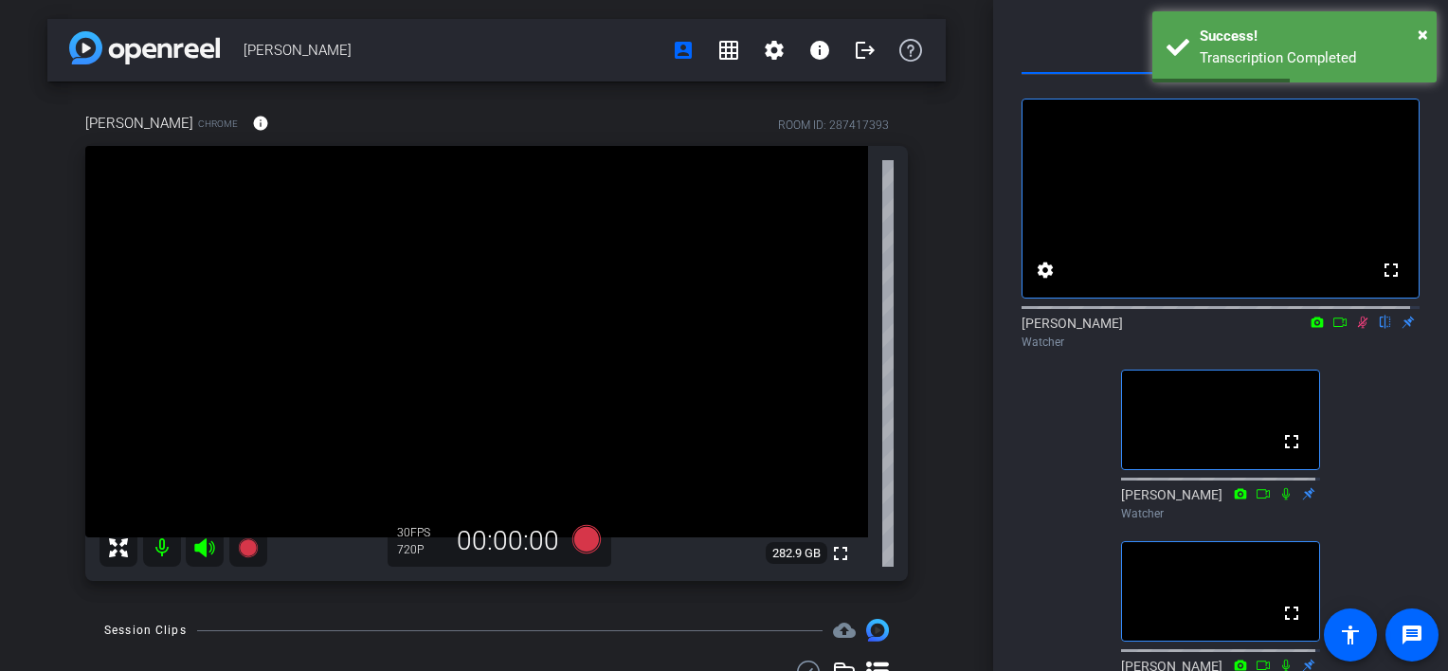
click at [1358, 329] on icon at bounding box center [1363, 322] width 10 height 12
click at [1359, 329] on icon at bounding box center [1363, 322] width 8 height 12
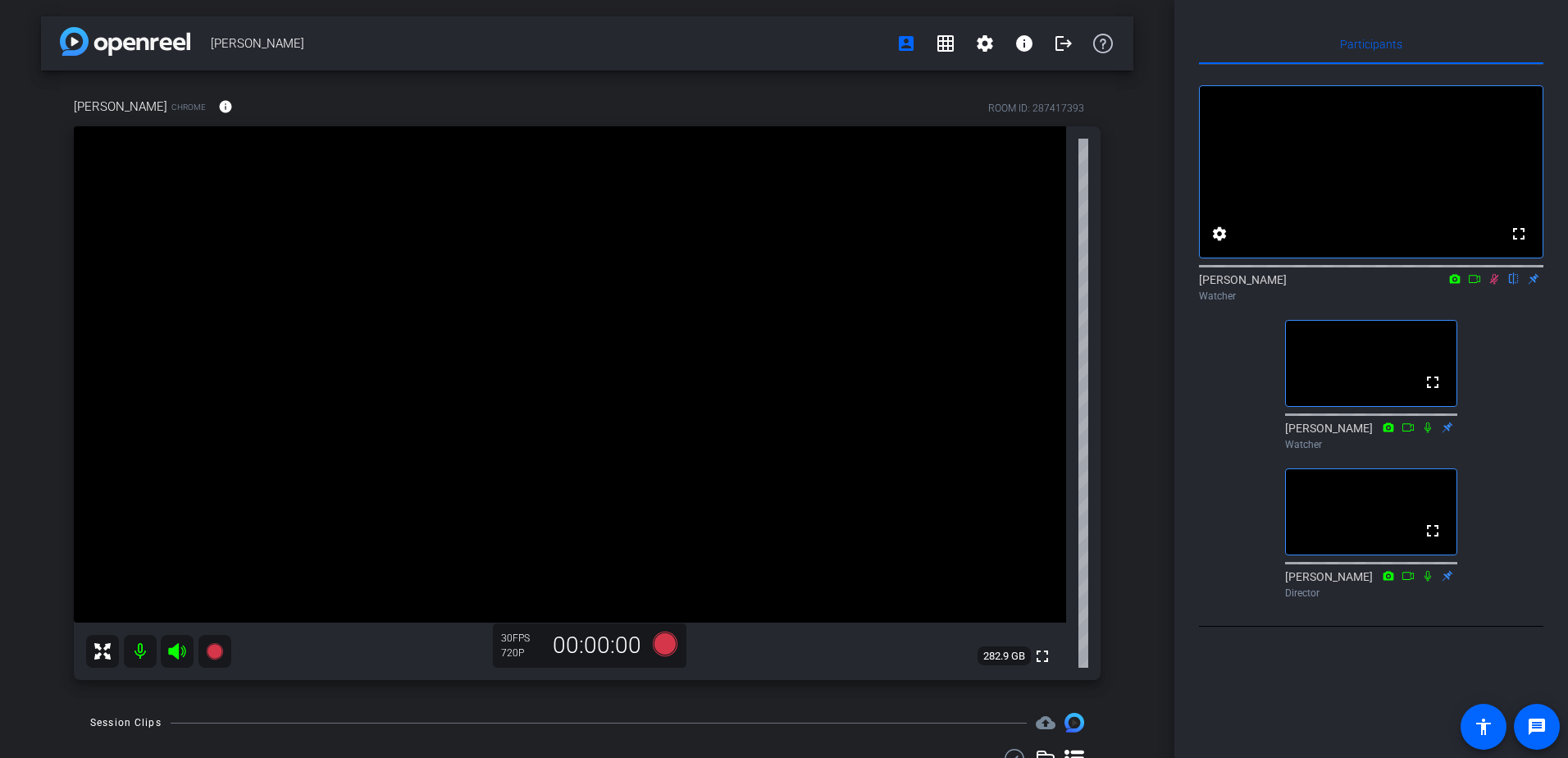
click at [1253, 285] on icon at bounding box center [1494, 278] width 13 height 11
